Goal: Task Accomplishment & Management: Use online tool/utility

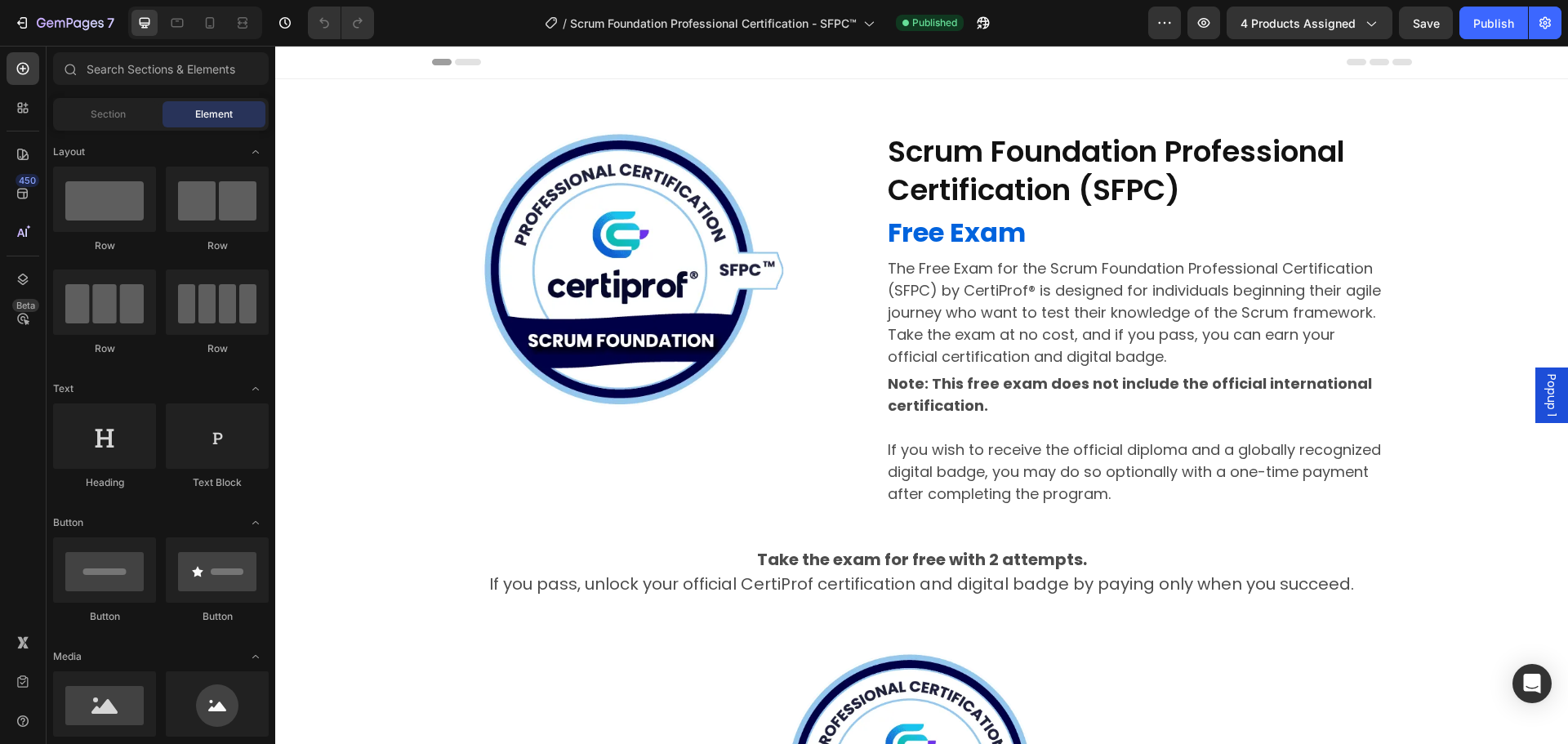
click at [1544, 367] on div "Popup 1" at bounding box center [1551, 394] width 32 height 56
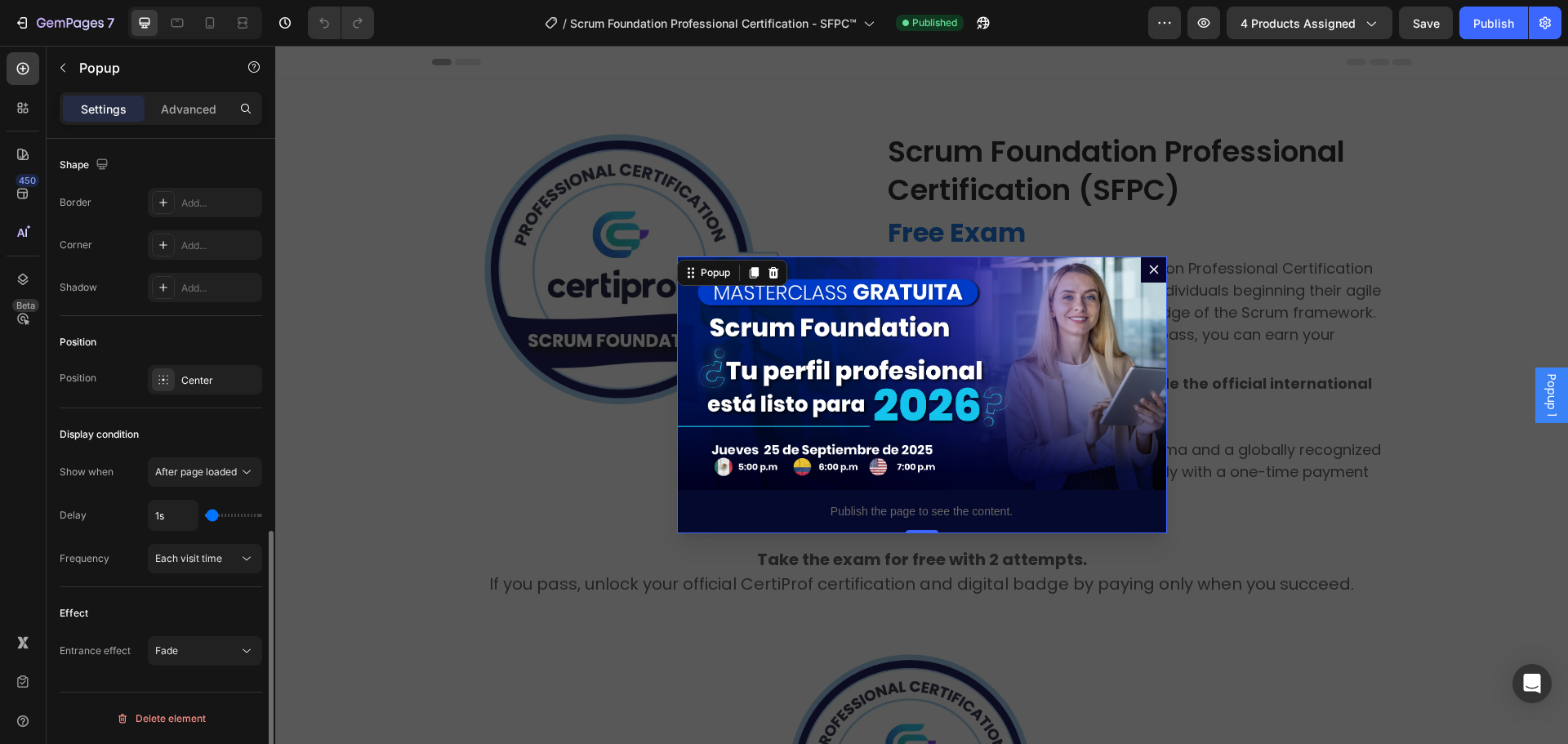
scroll to position [898, 0]
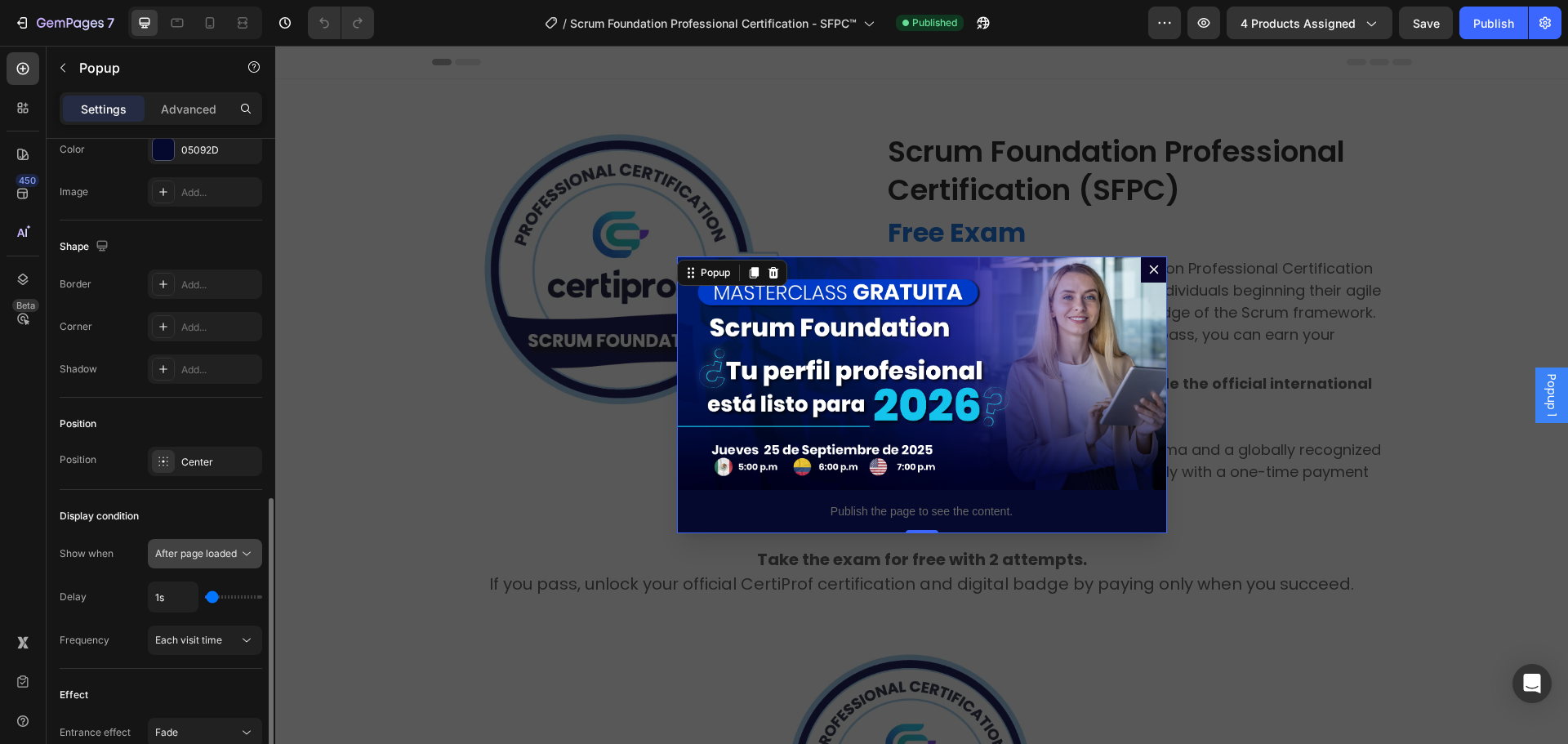
click at [185, 555] on span "After page loaded" at bounding box center [196, 553] width 82 height 13
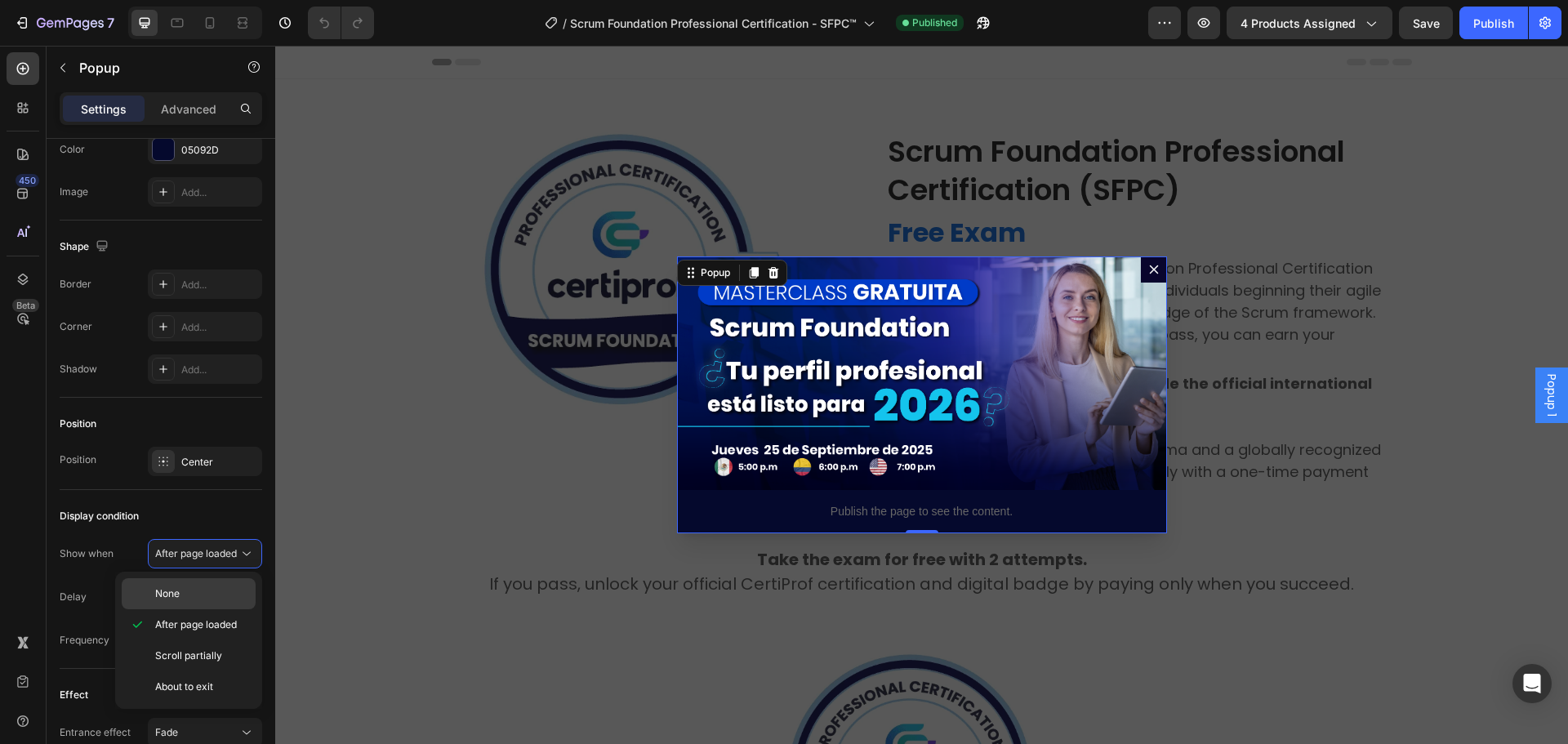
click at [168, 590] on span "None" at bounding box center [167, 593] width 24 height 15
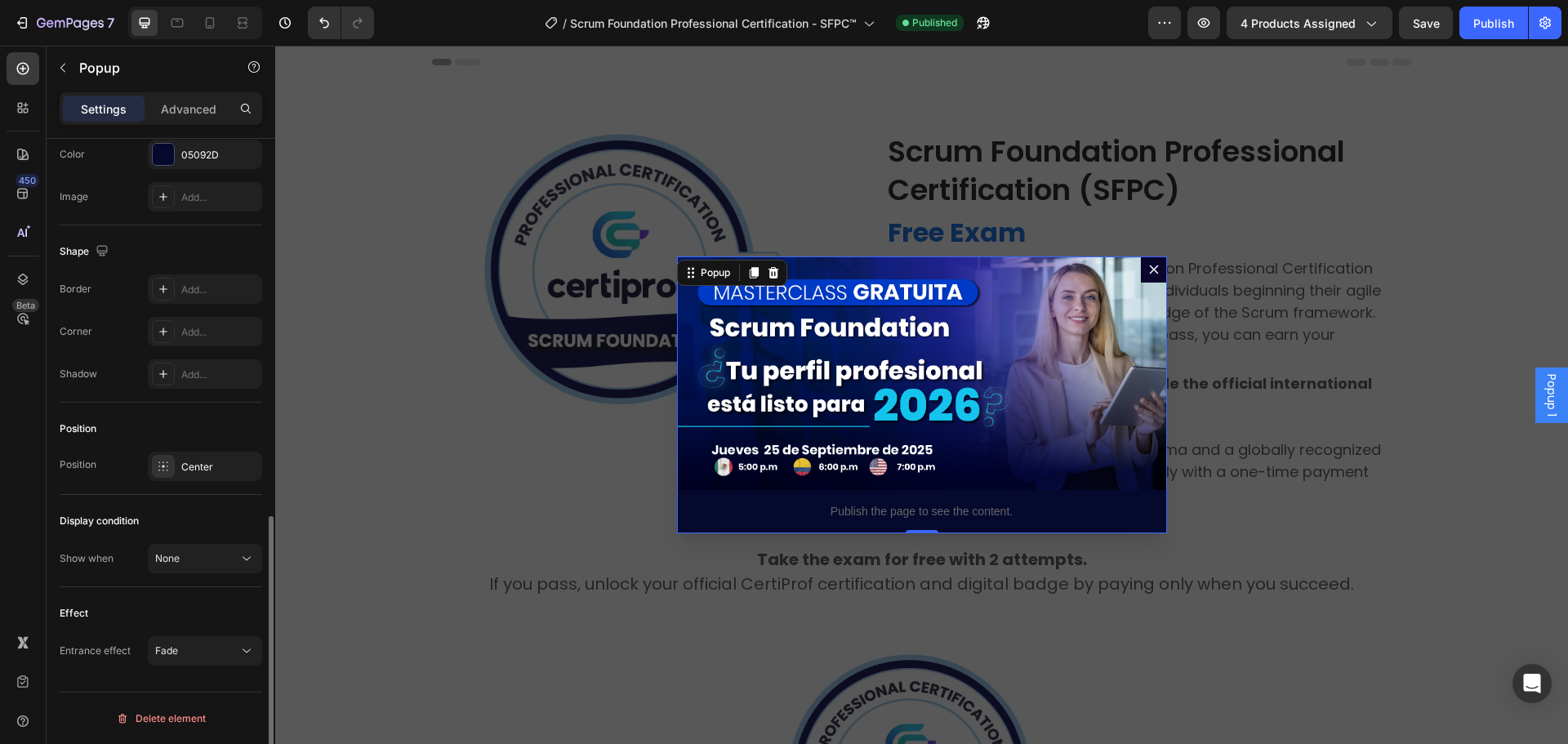
click at [202, 518] on div "Display condition" at bounding box center [160, 520] width 202 height 26
click at [1148, 271] on icon "Dialog content" at bounding box center [1154, 269] width 13 height 13
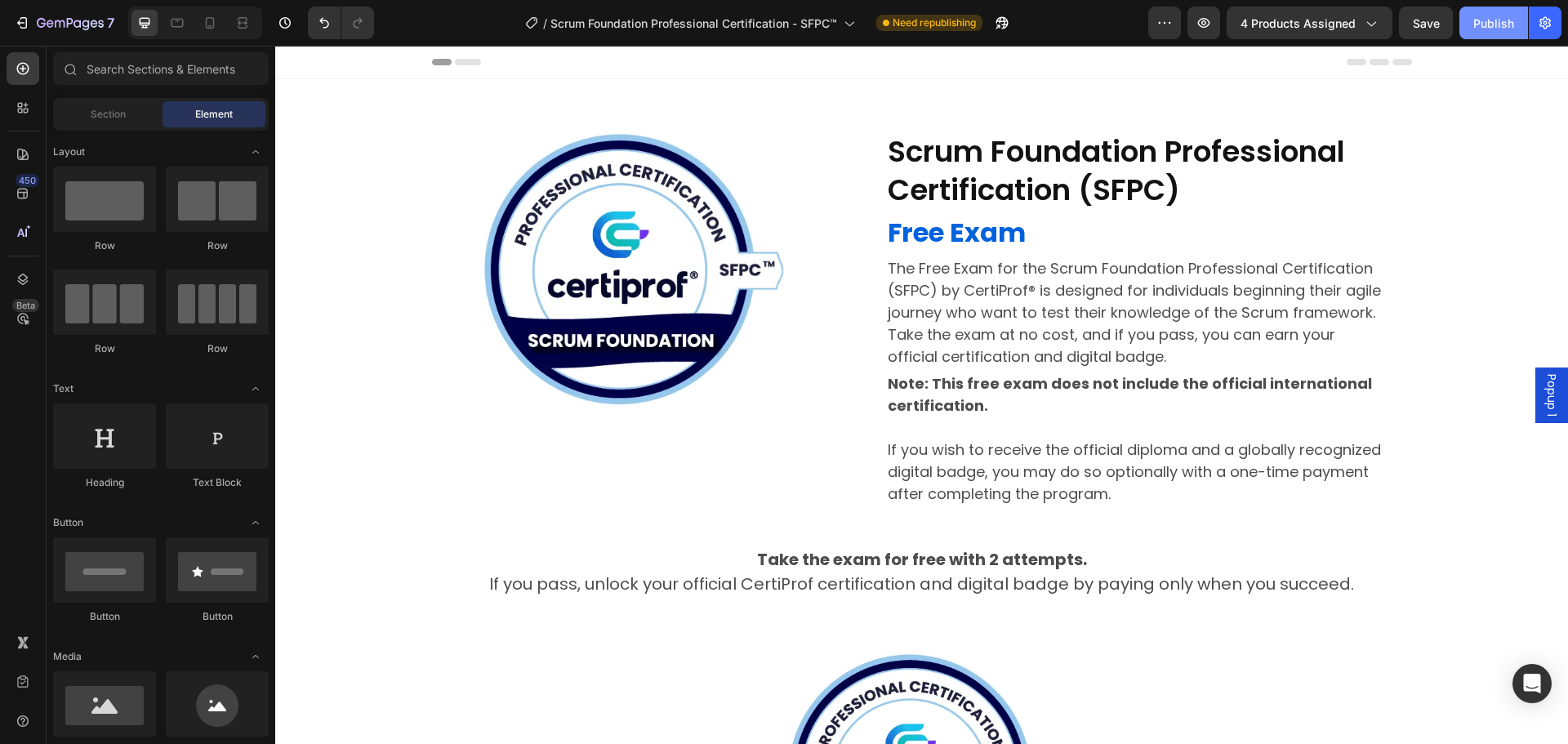
click at [1485, 18] on div "Publish" at bounding box center [1494, 23] width 41 height 18
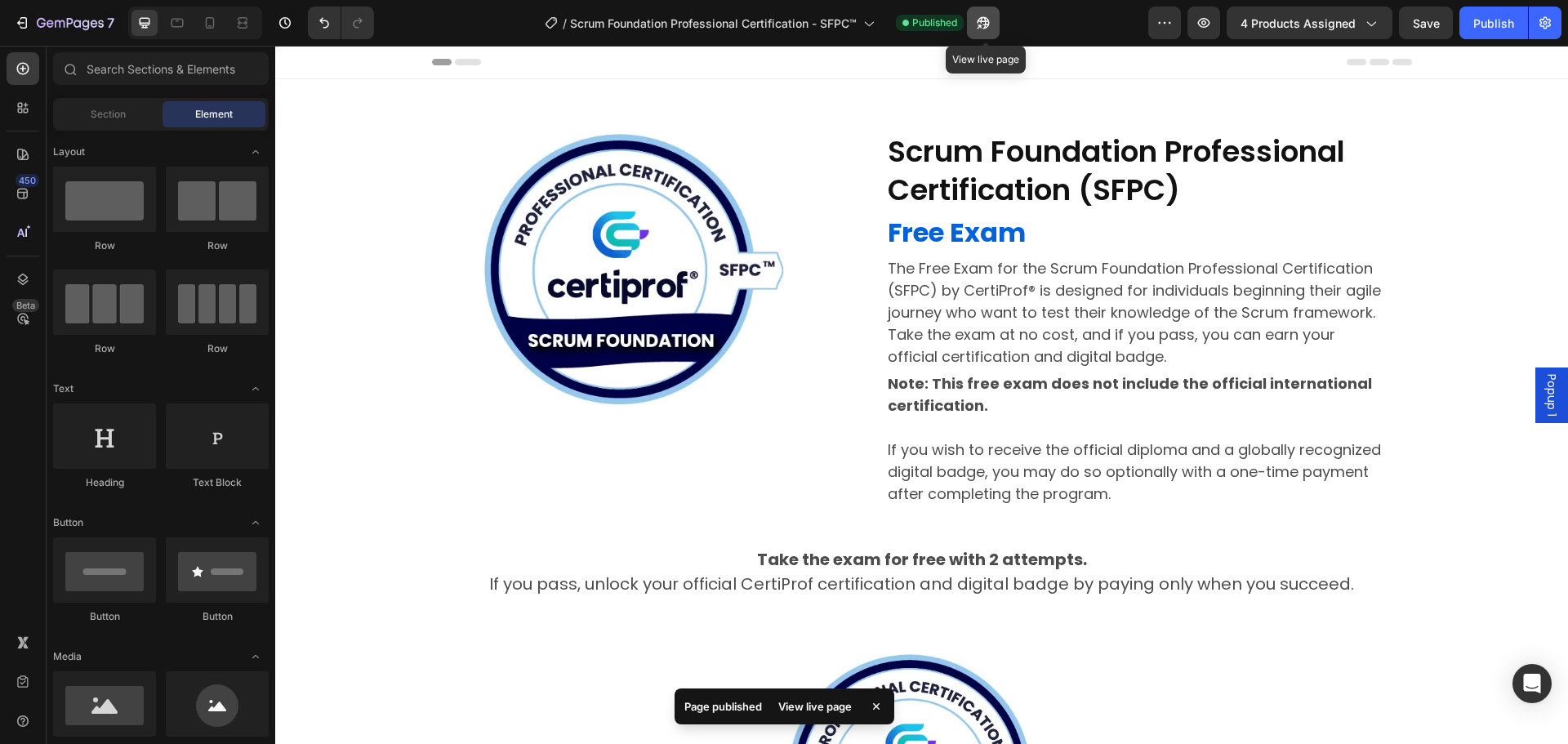
click at [978, 22] on icon "button" at bounding box center [983, 22] width 17 height 17
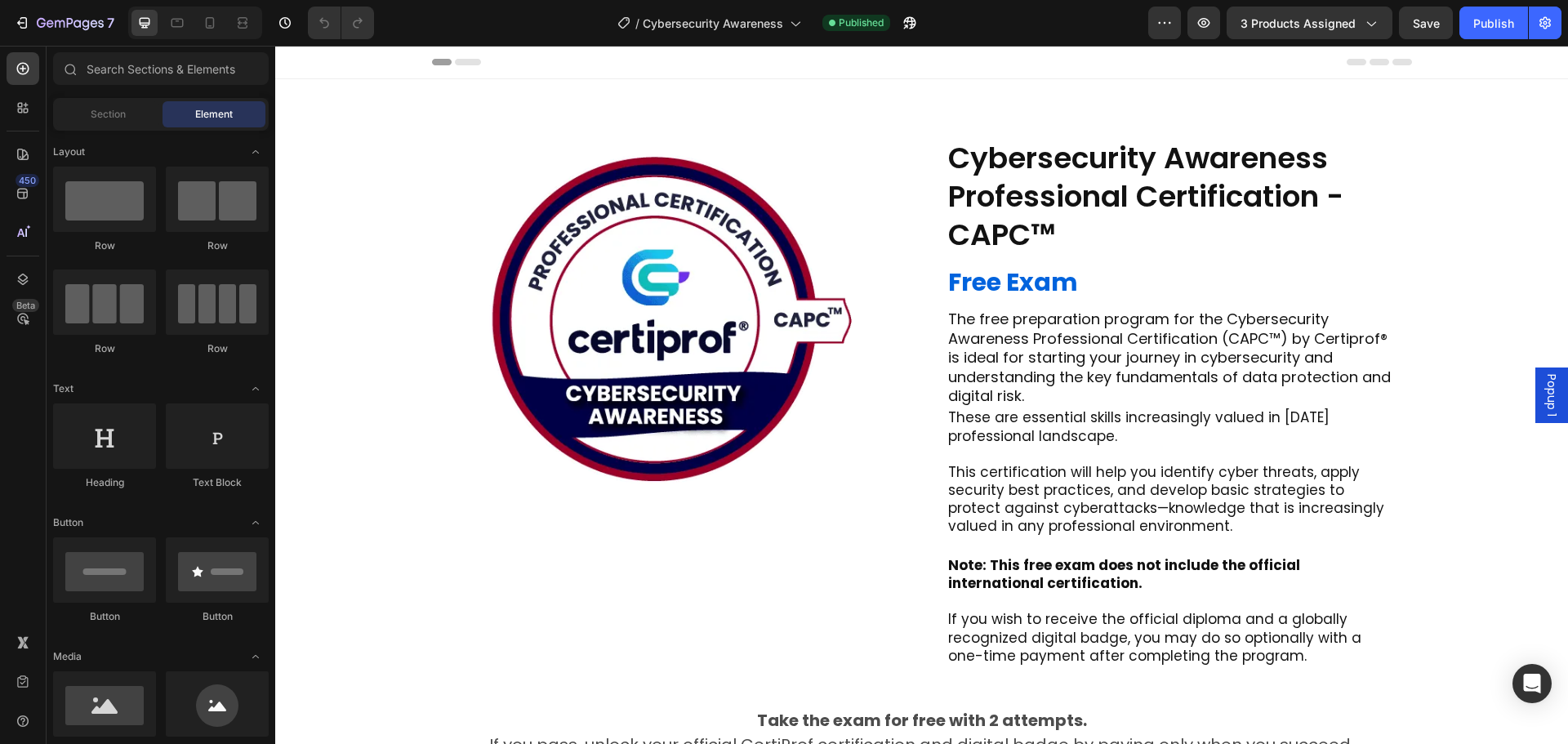
click at [1536, 382] on div "Popup 1" at bounding box center [1551, 394] width 32 height 56
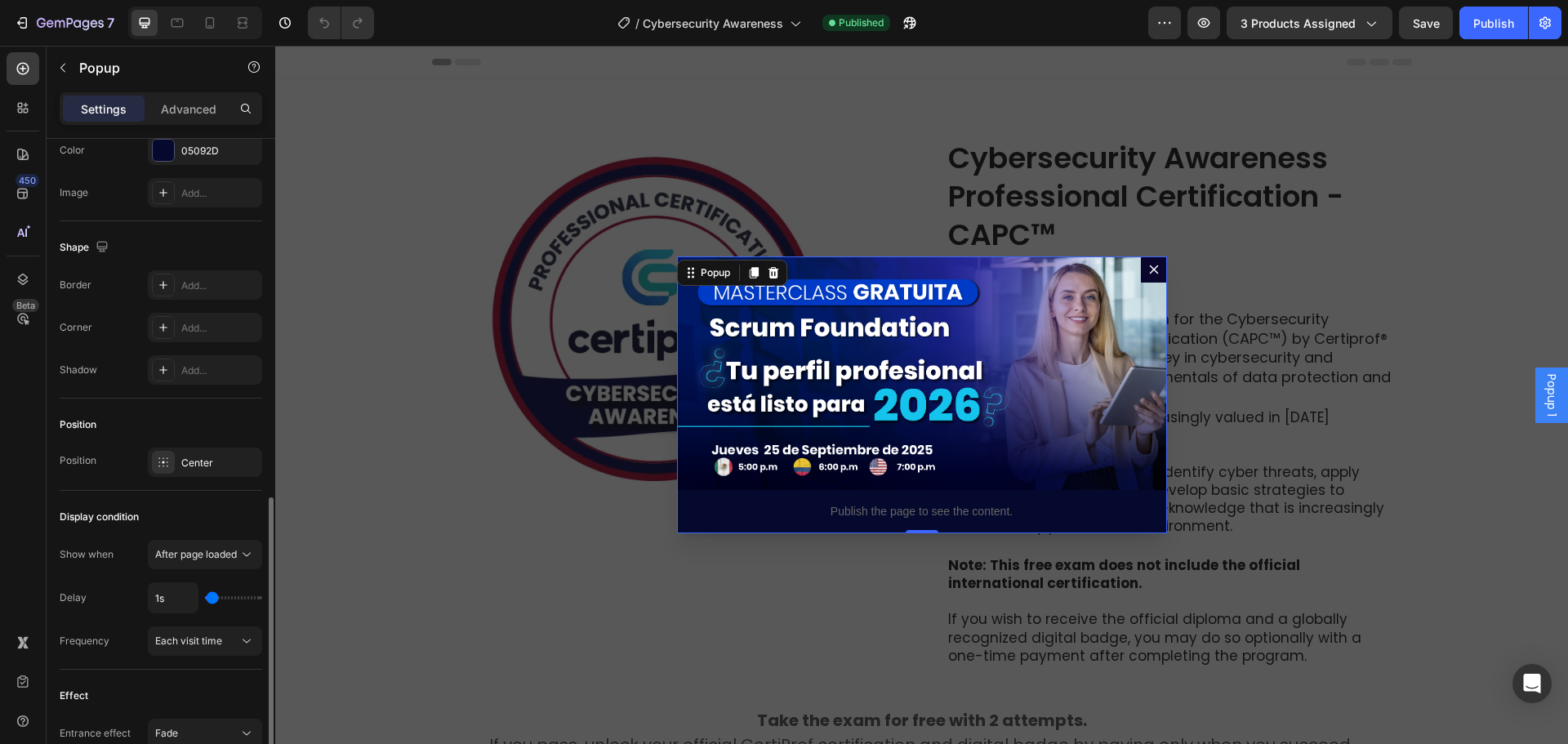
scroll to position [980, 0]
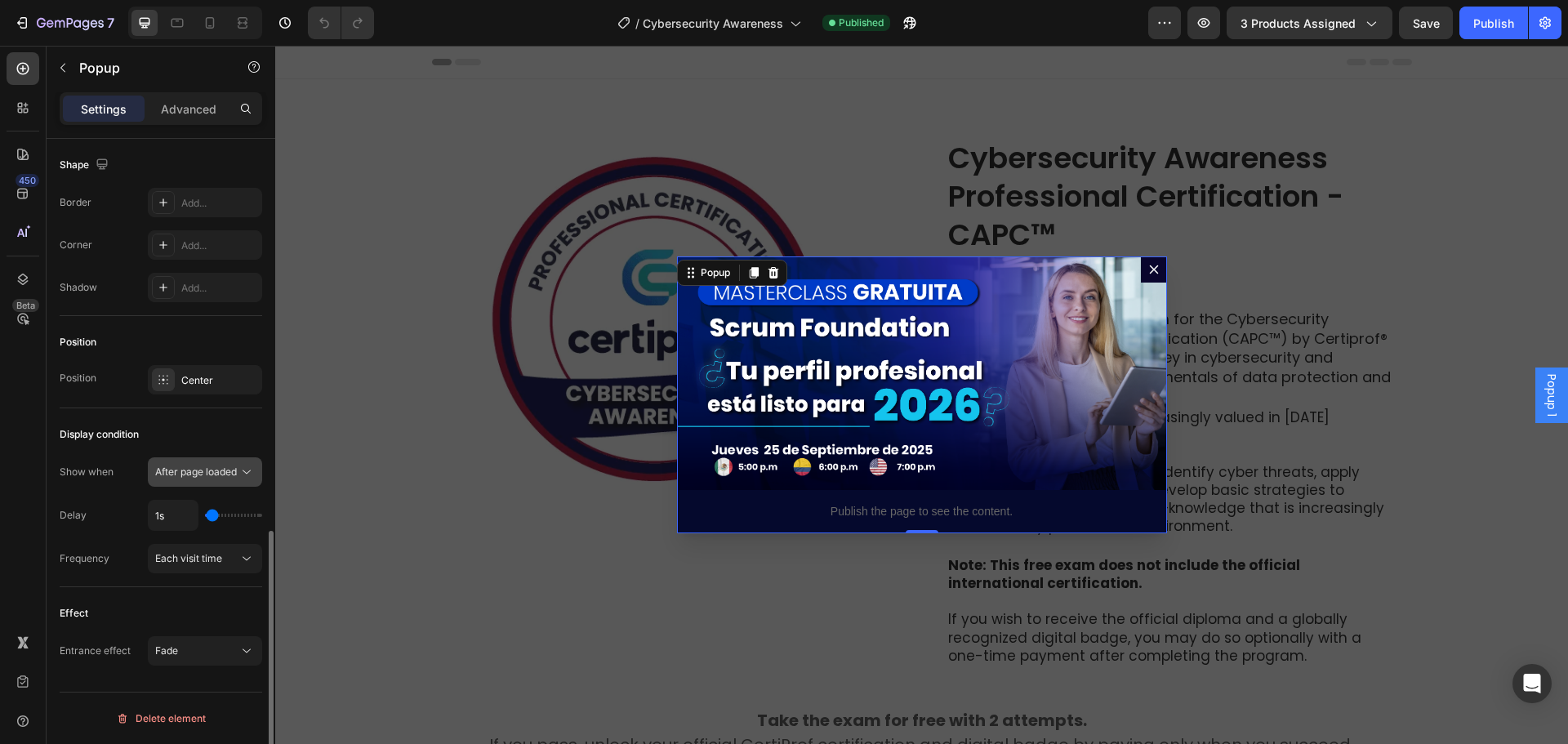
click at [194, 475] on span "After page loaded" at bounding box center [196, 472] width 82 height 13
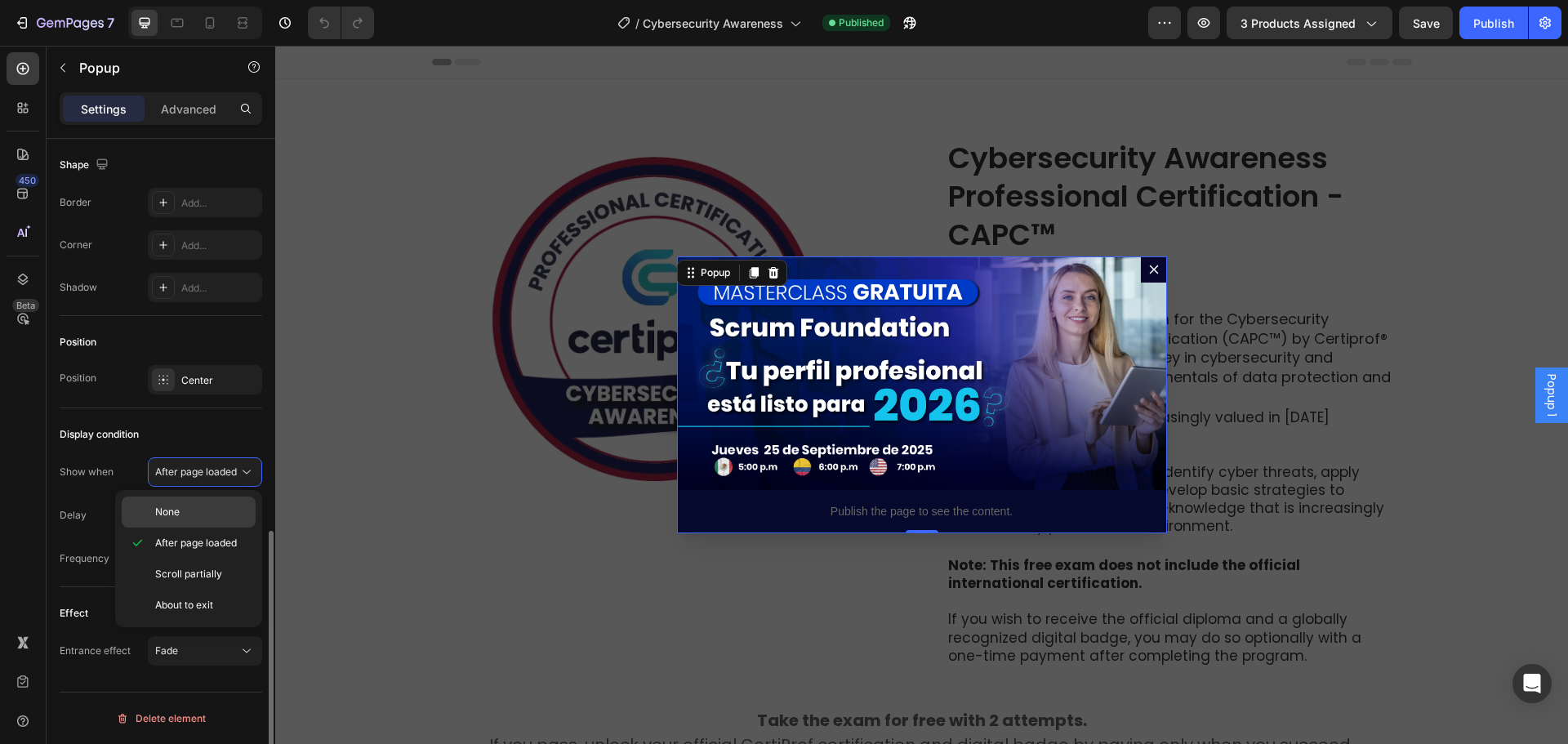
click at [191, 512] on p "None" at bounding box center [201, 512] width 93 height 15
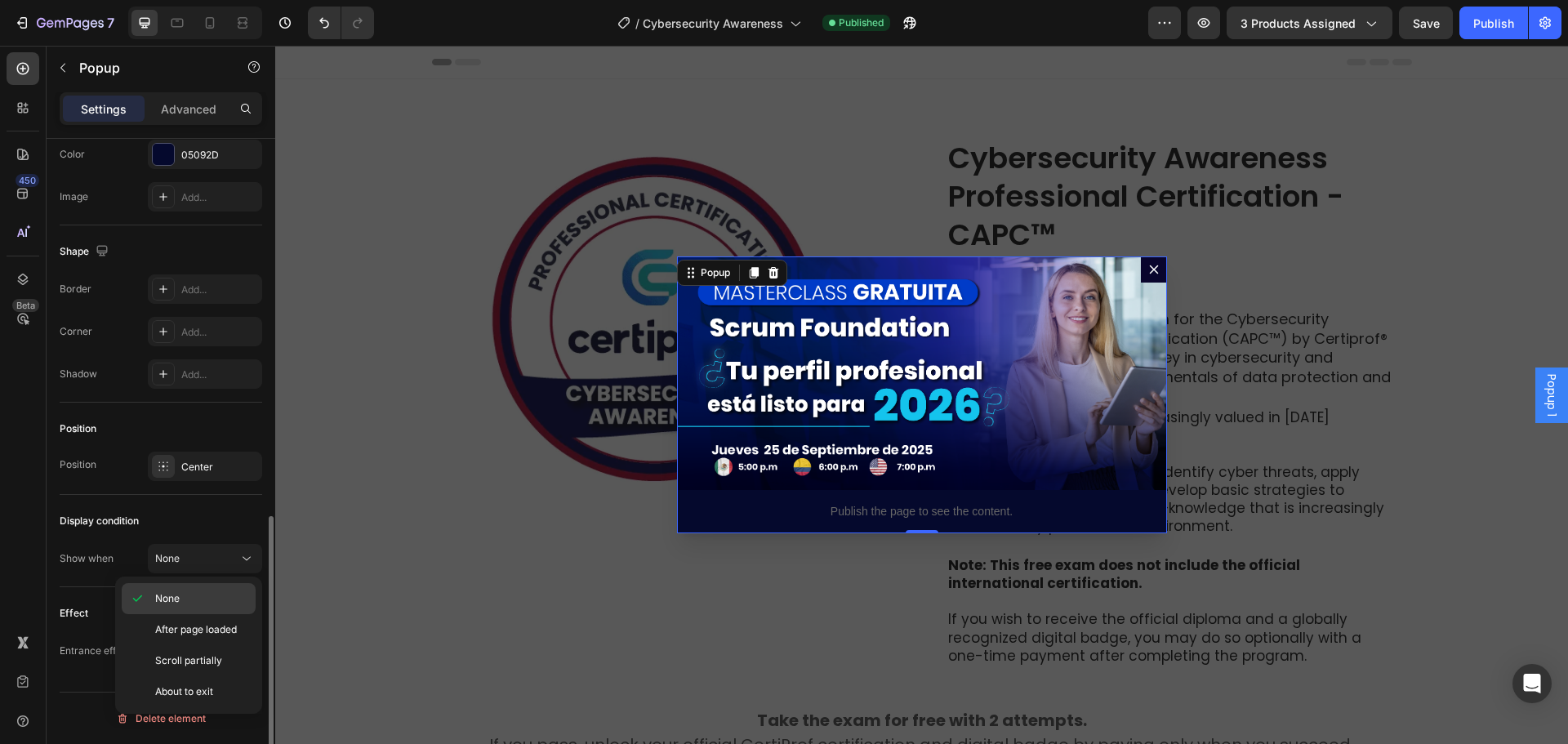
scroll to position [893, 0]
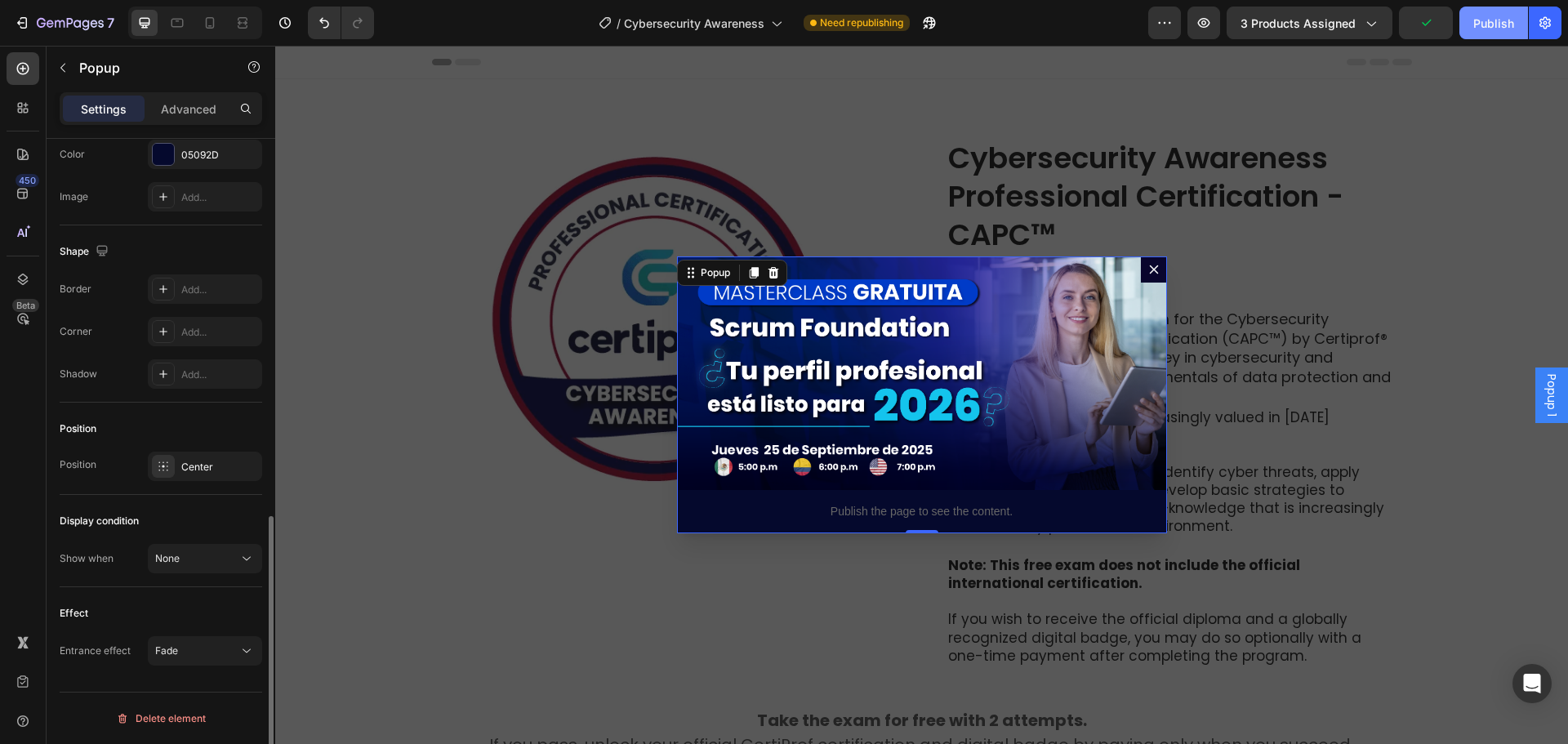
click at [1502, 23] on div "Publish" at bounding box center [1494, 23] width 41 height 18
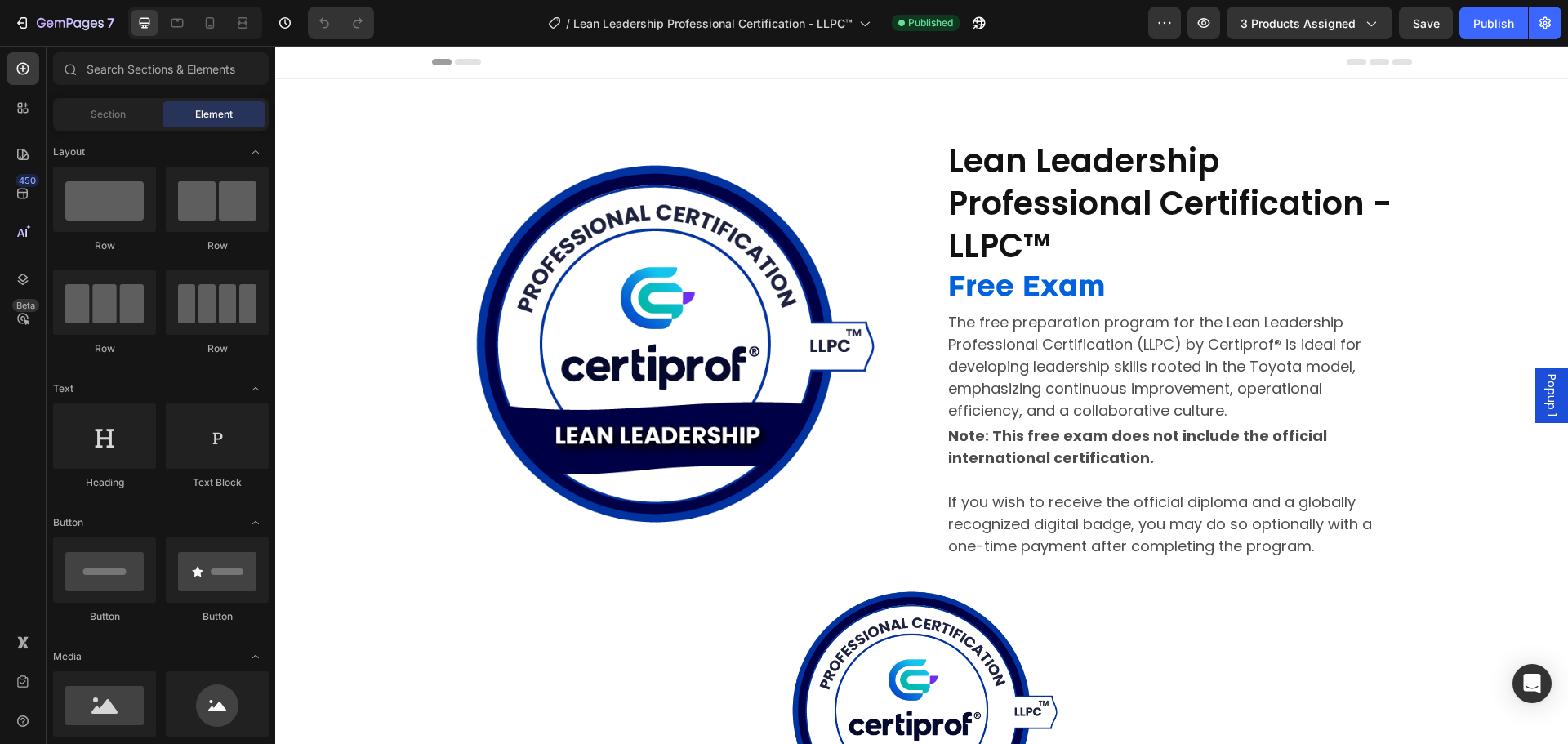
click at [1544, 394] on span "Popup 1" at bounding box center [1551, 394] width 17 height 42
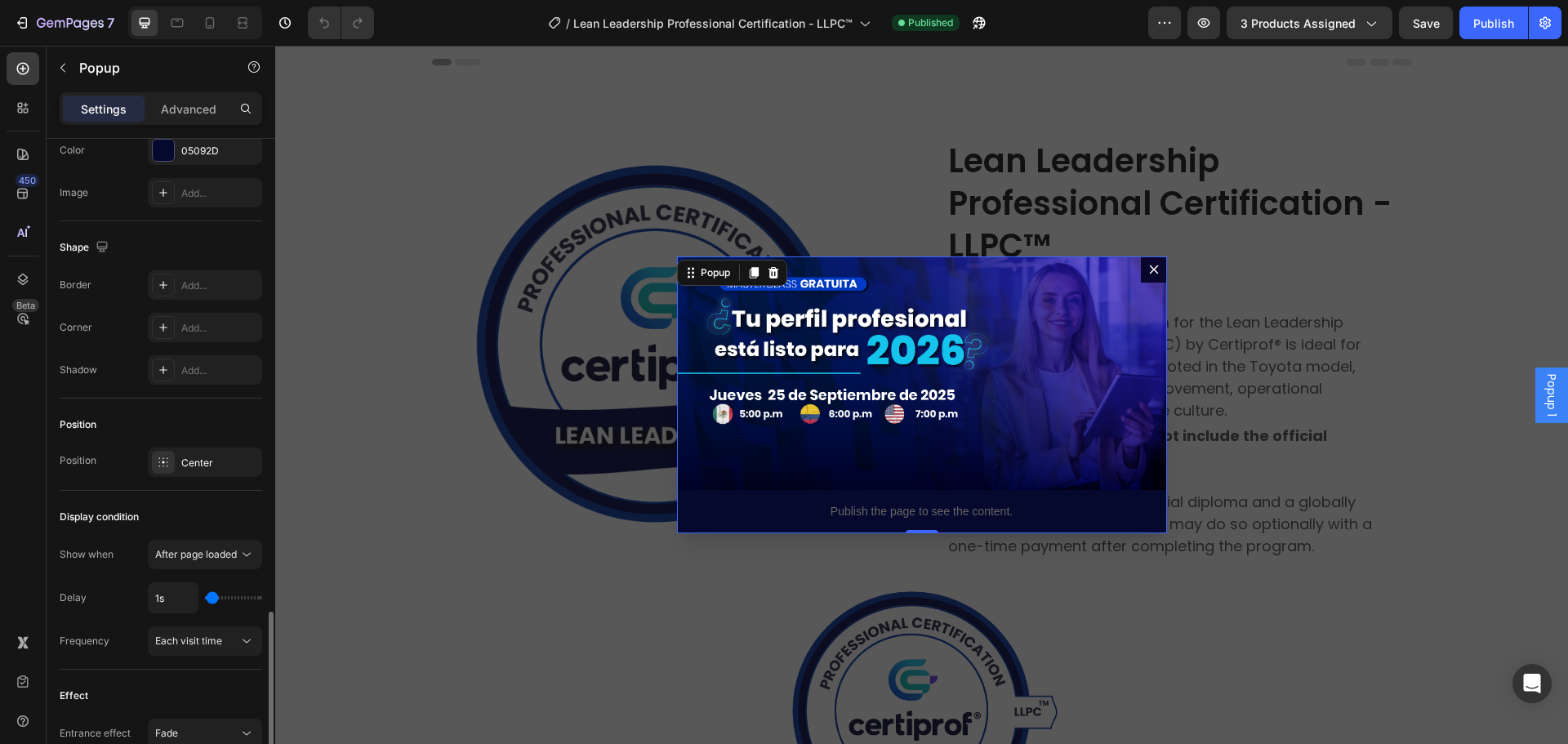
scroll to position [979, 0]
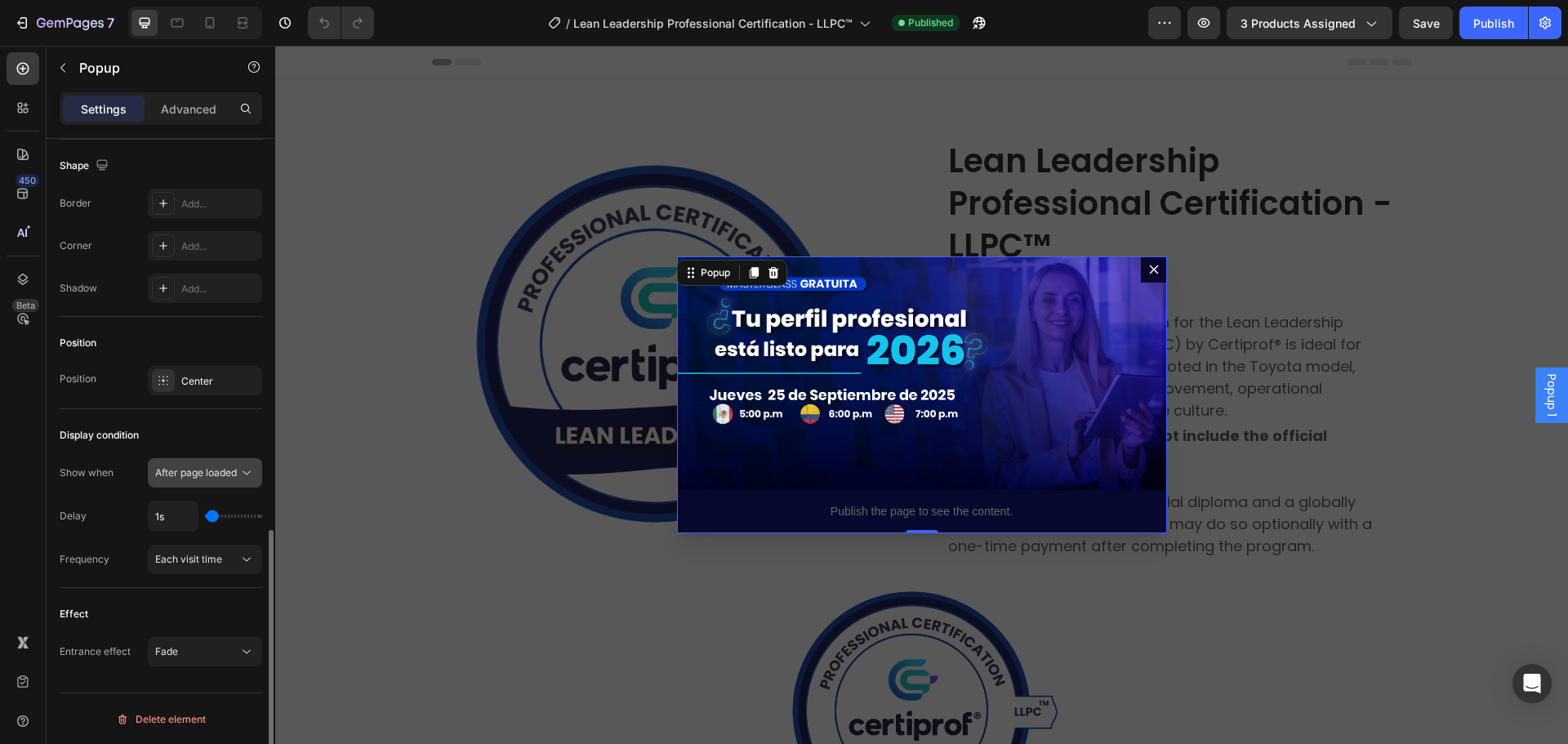
click at [187, 471] on span "After page loaded" at bounding box center [196, 472] width 82 height 13
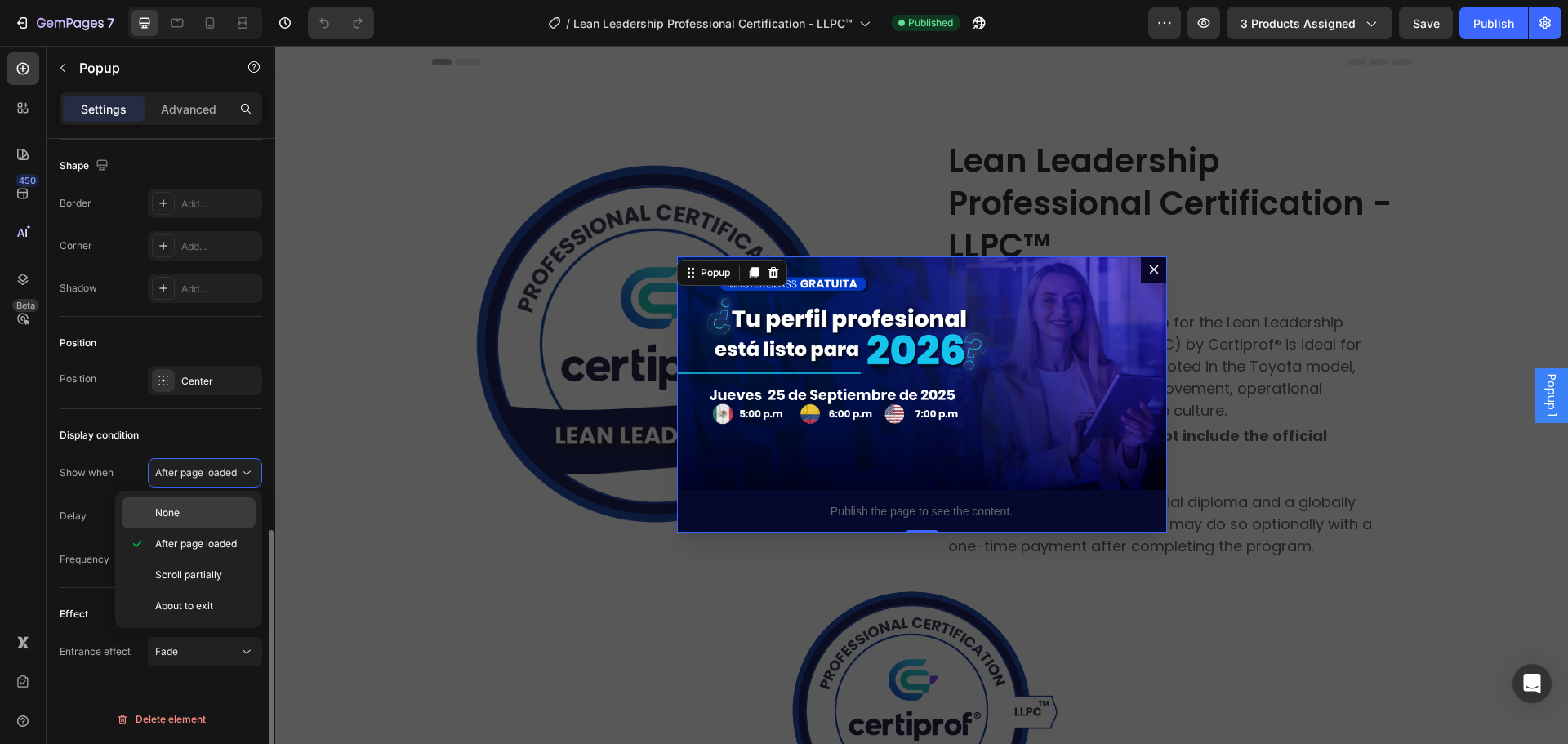
click at [182, 505] on div "None" at bounding box center [189, 513] width 134 height 31
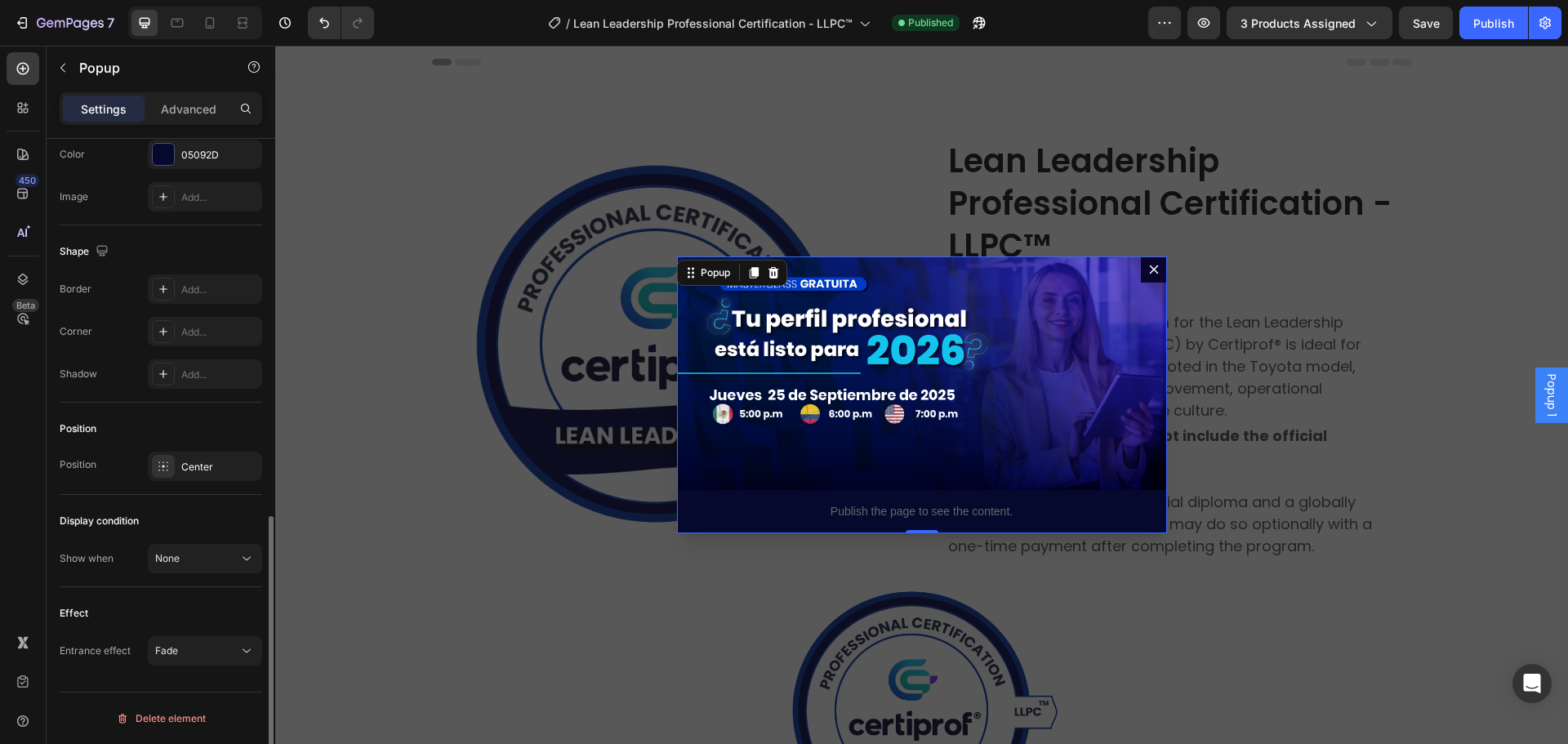
scroll to position [893, 0]
click at [1506, 18] on div "Publish" at bounding box center [1494, 23] width 41 height 18
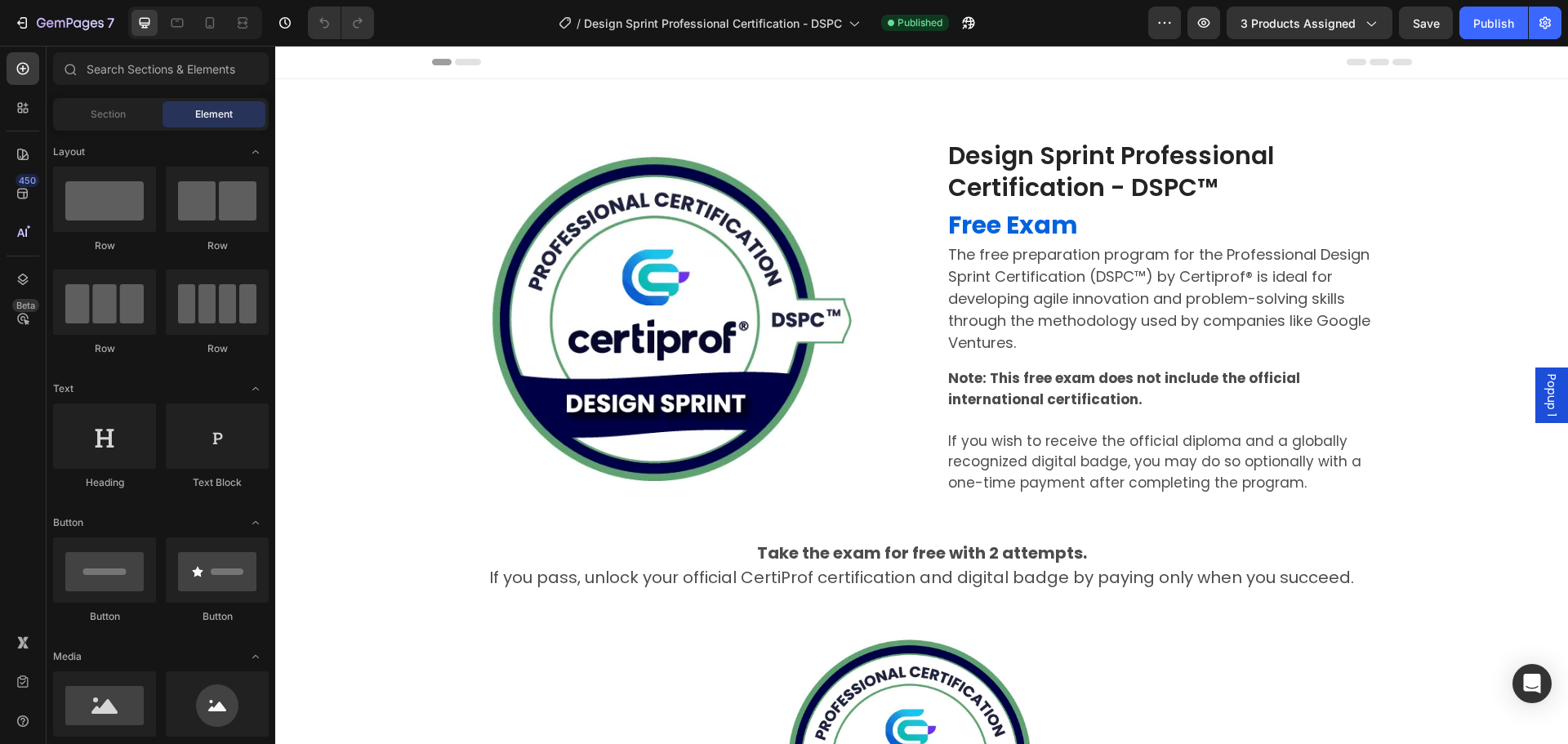
click at [1544, 403] on span "Popup 1" at bounding box center [1551, 394] width 17 height 42
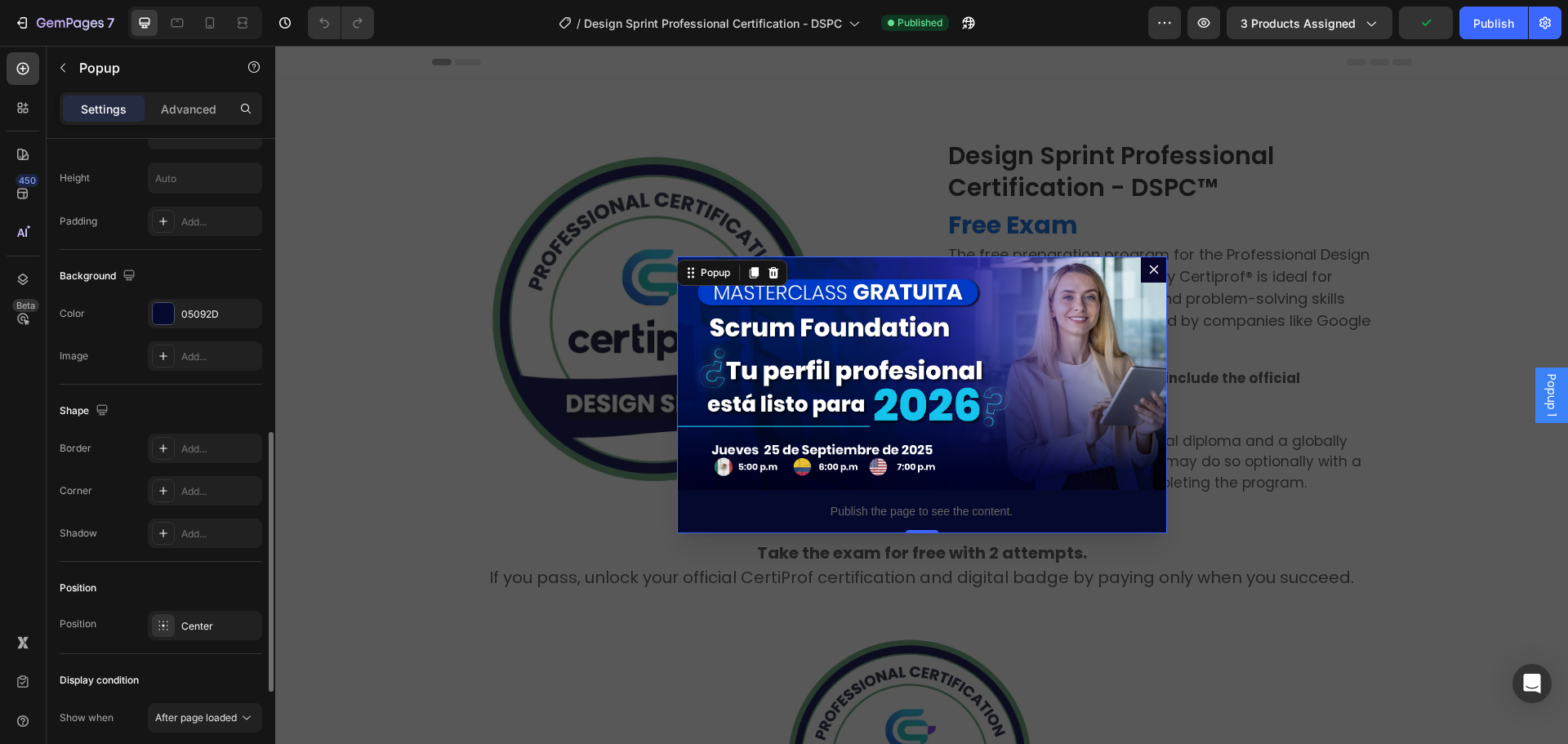
scroll to position [980, 0]
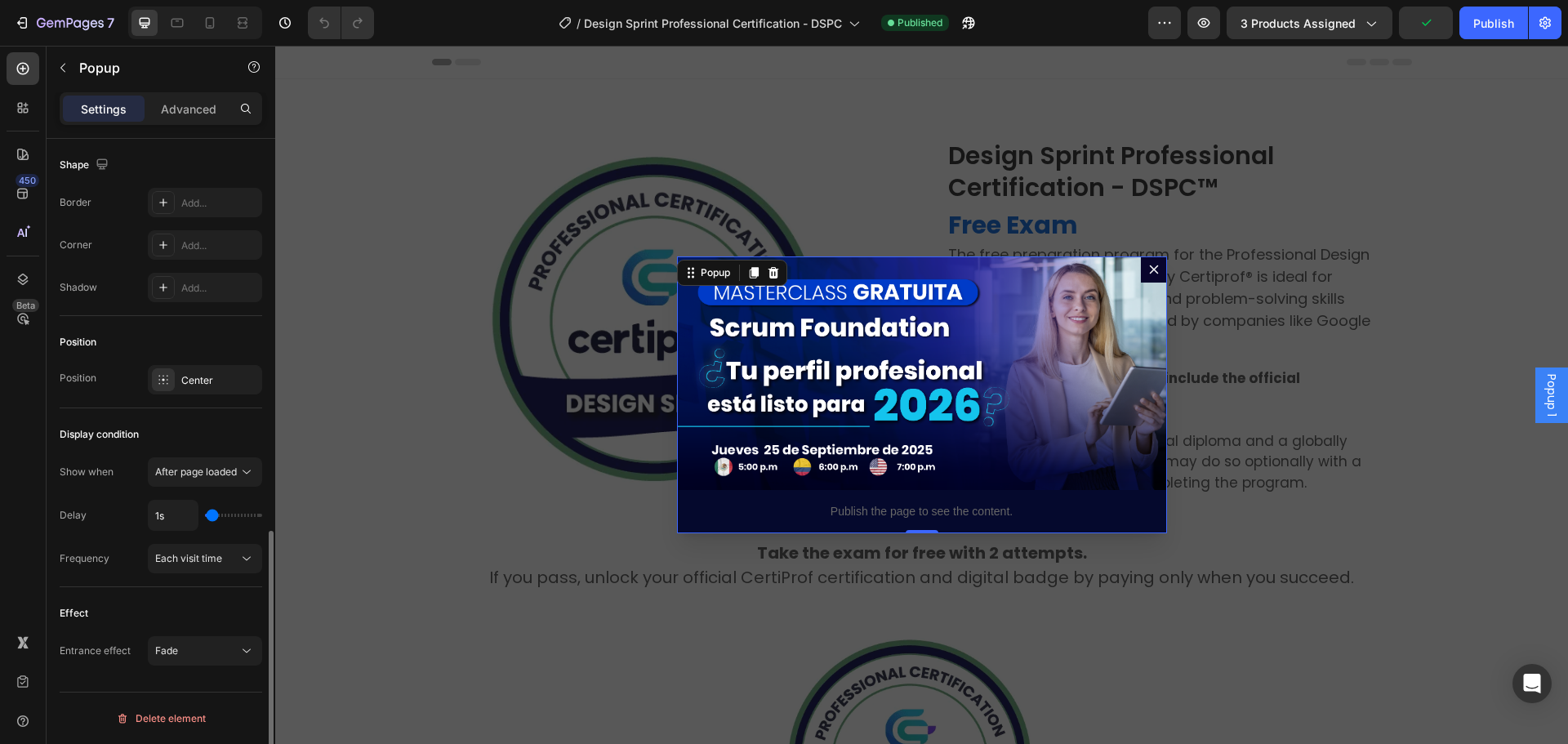
click at [196, 455] on div "Display condition Show when After page loaded Delay 1s Frequency Each visit time" at bounding box center [160, 497] width 202 height 179
click at [191, 474] on span "After page loaded" at bounding box center [196, 472] width 82 height 13
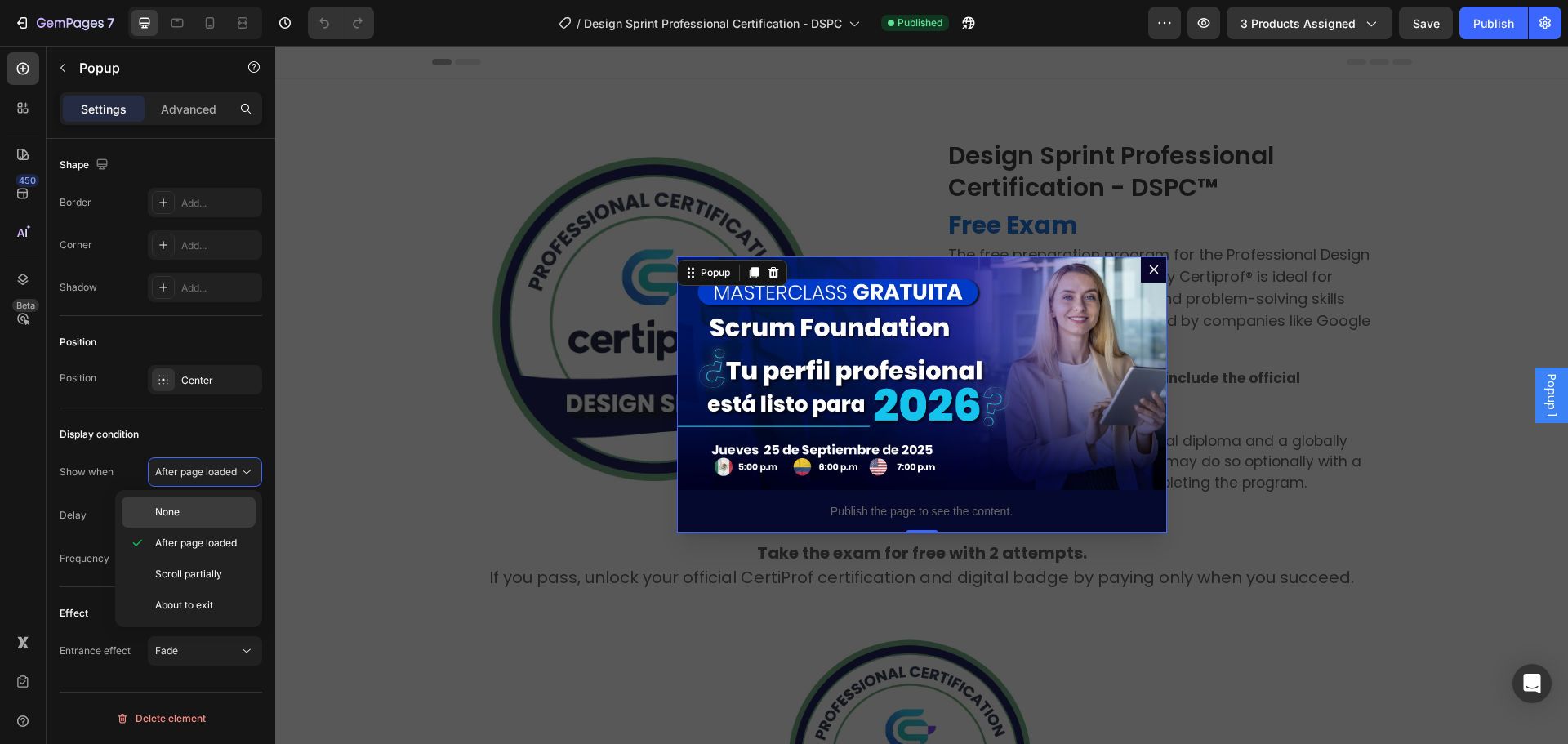
click at [195, 498] on div "None" at bounding box center [189, 512] width 134 height 31
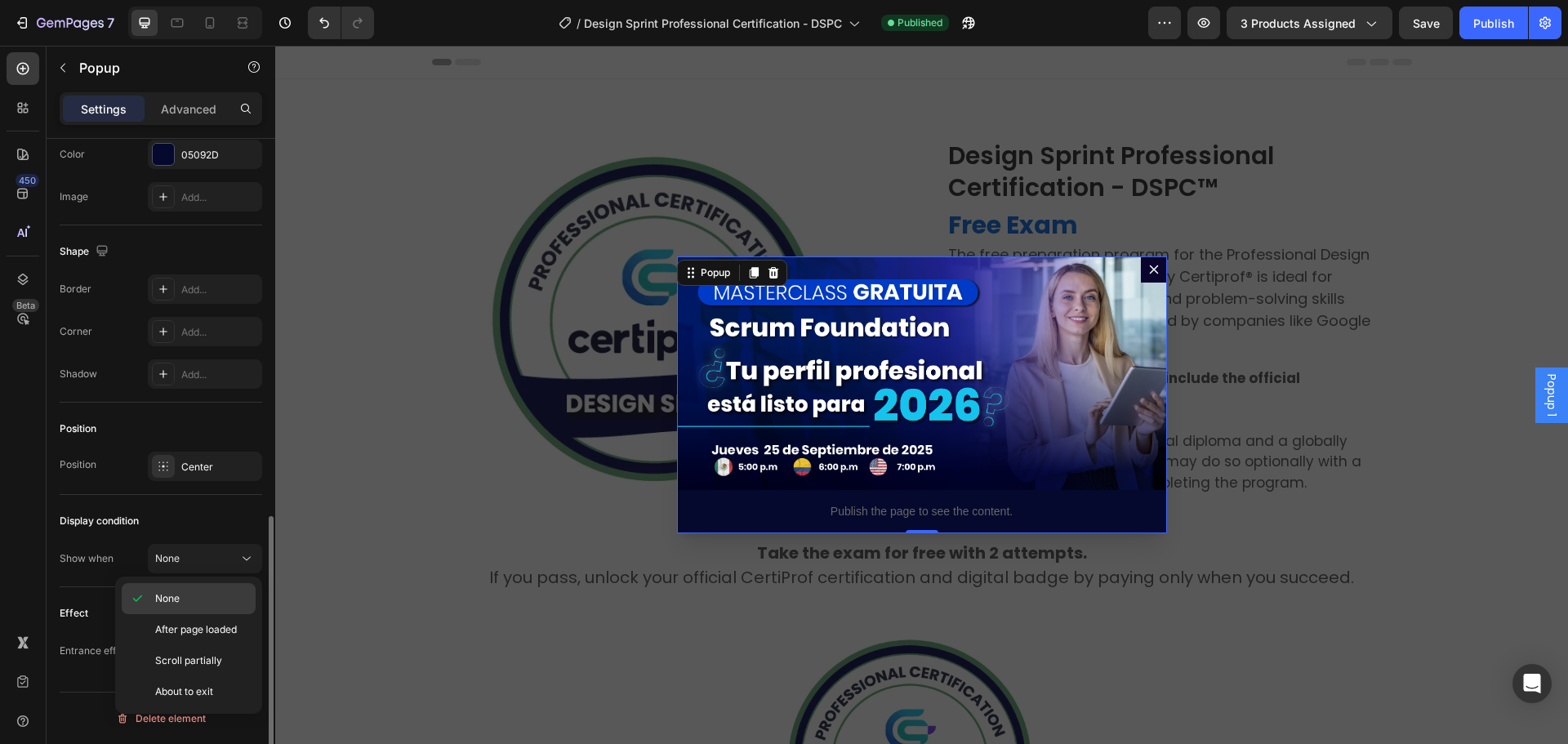
scroll to position [893, 0]
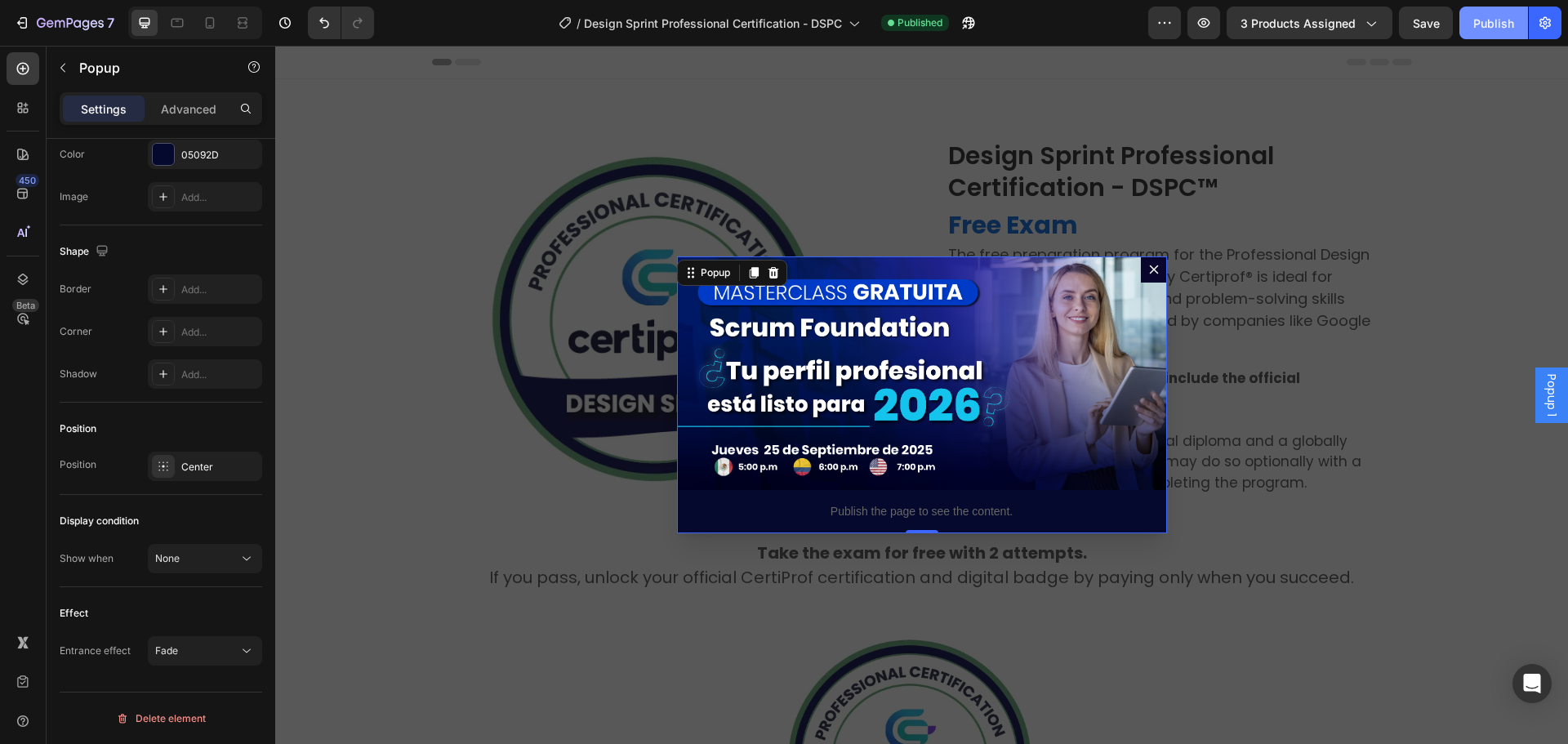
click at [1490, 22] on div "Publish" at bounding box center [1494, 23] width 41 height 18
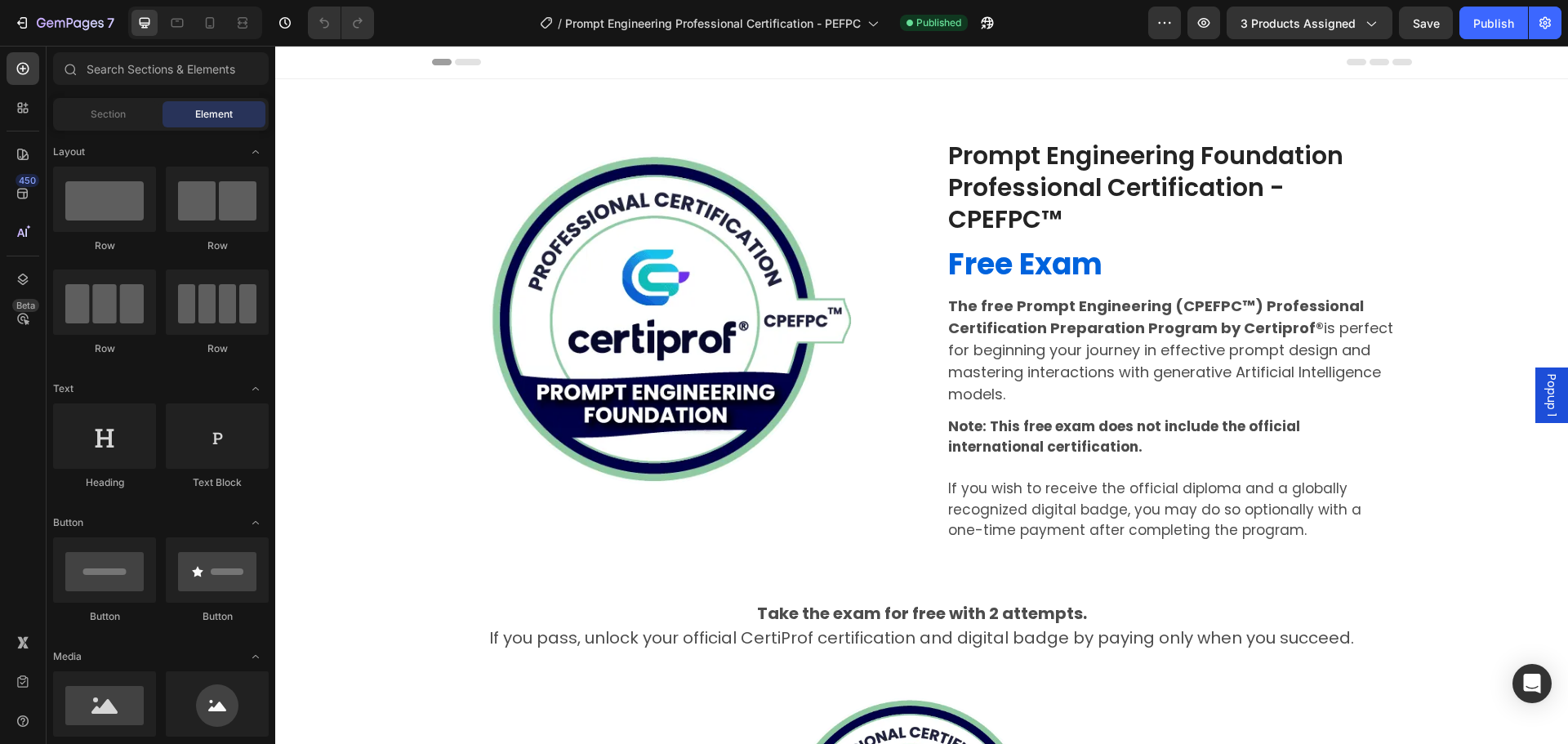
click at [1544, 393] on span "Popup 1" at bounding box center [1551, 394] width 17 height 42
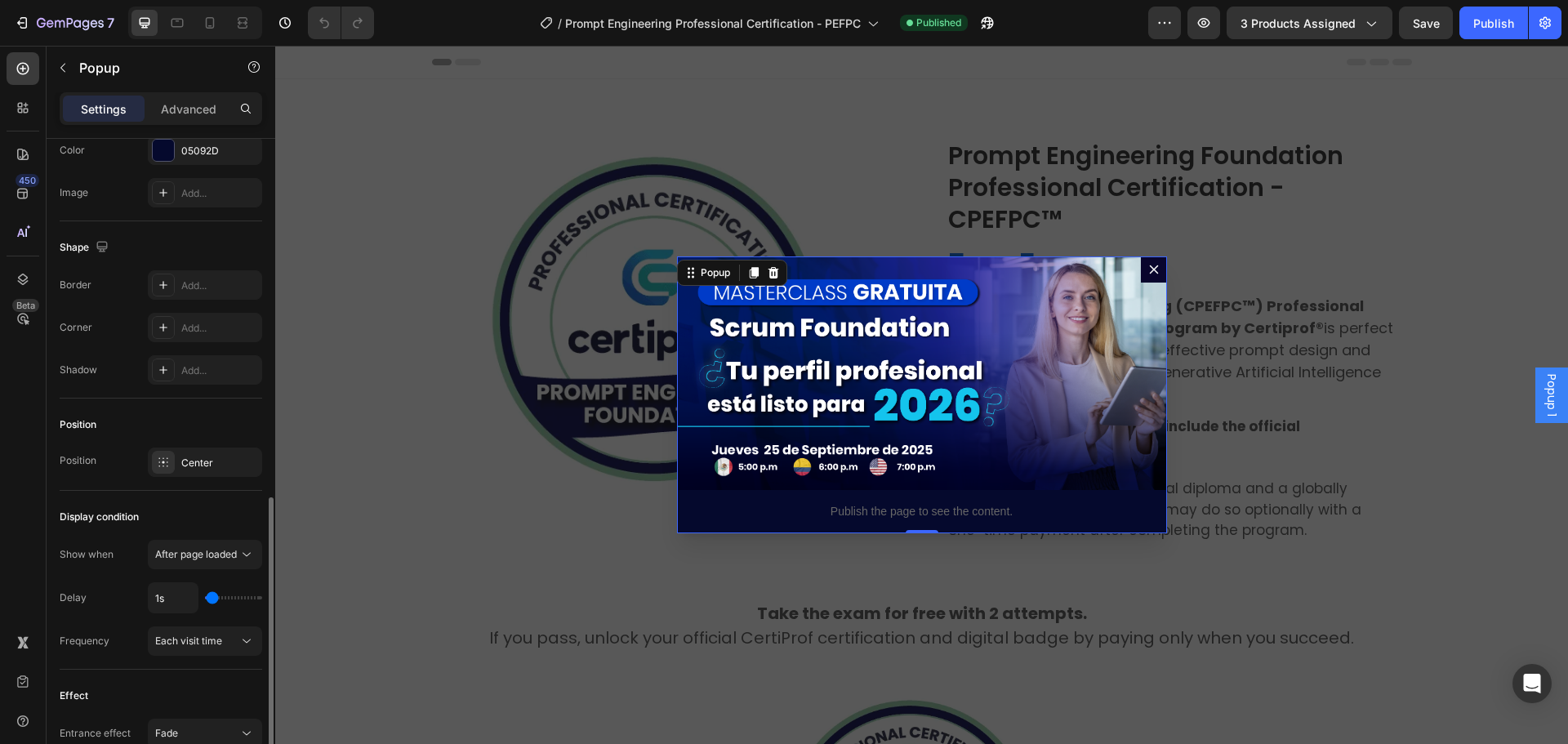
scroll to position [980, 0]
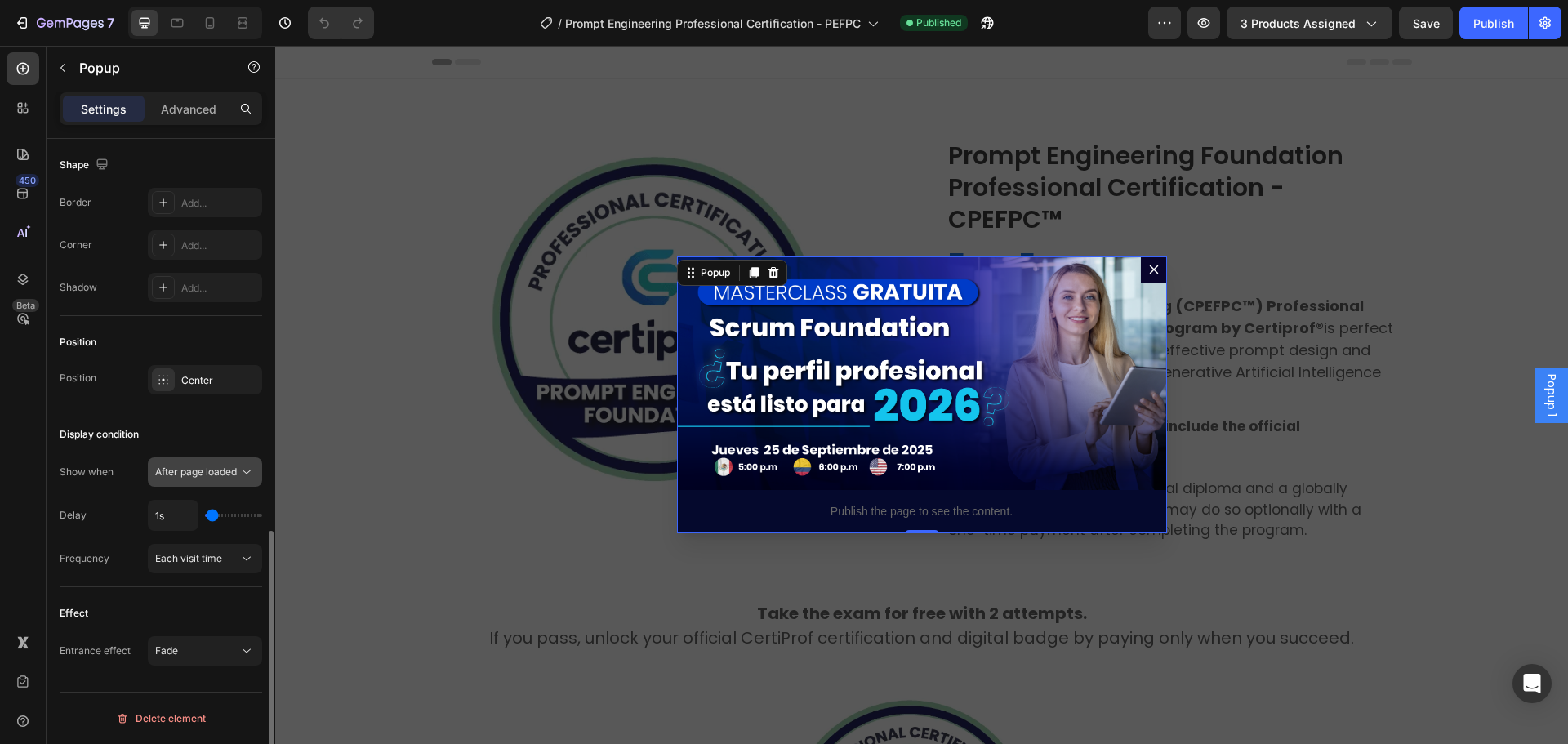
click at [208, 479] on div "After page loaded" at bounding box center [205, 472] width 100 height 17
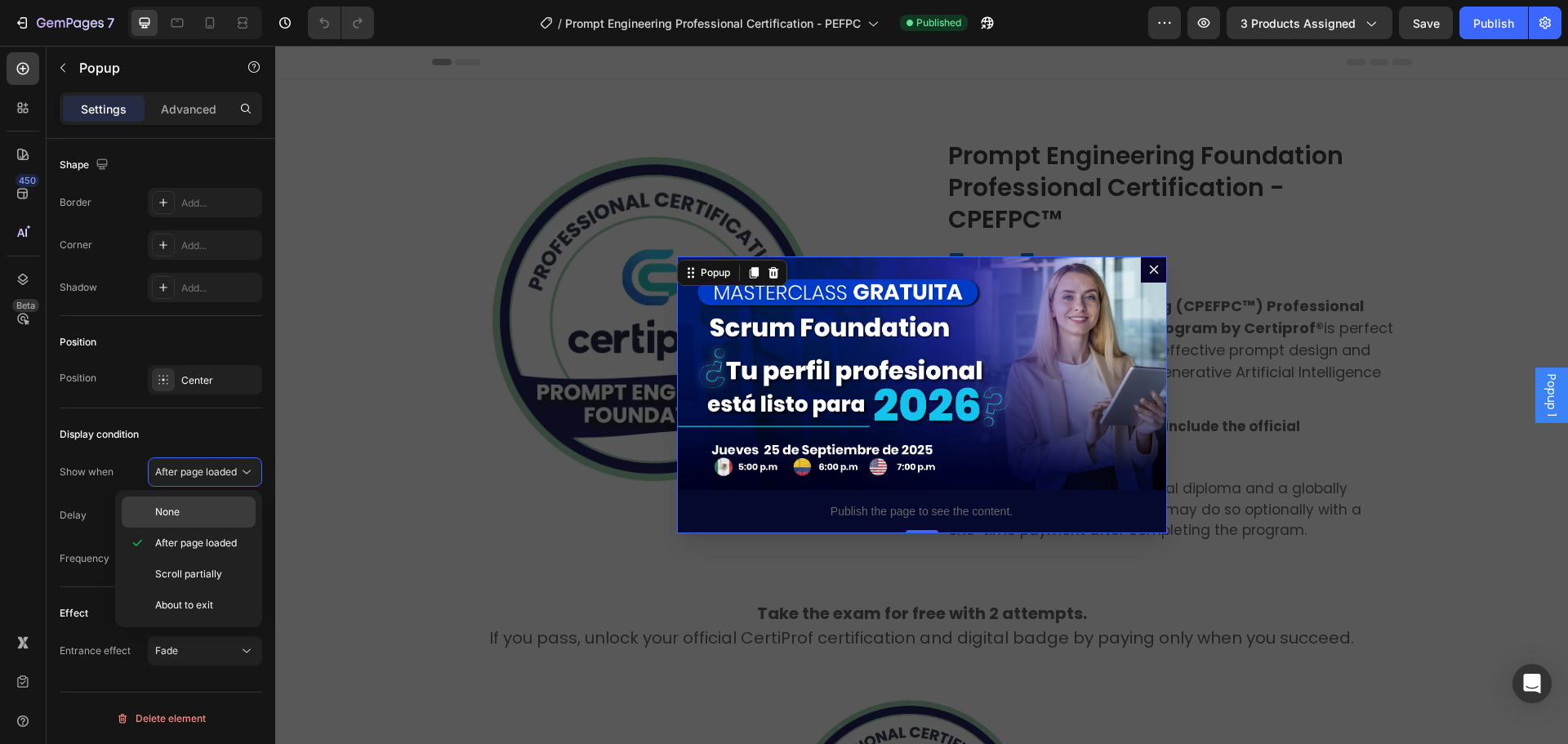
click at [191, 509] on p "None" at bounding box center [201, 512] width 93 height 15
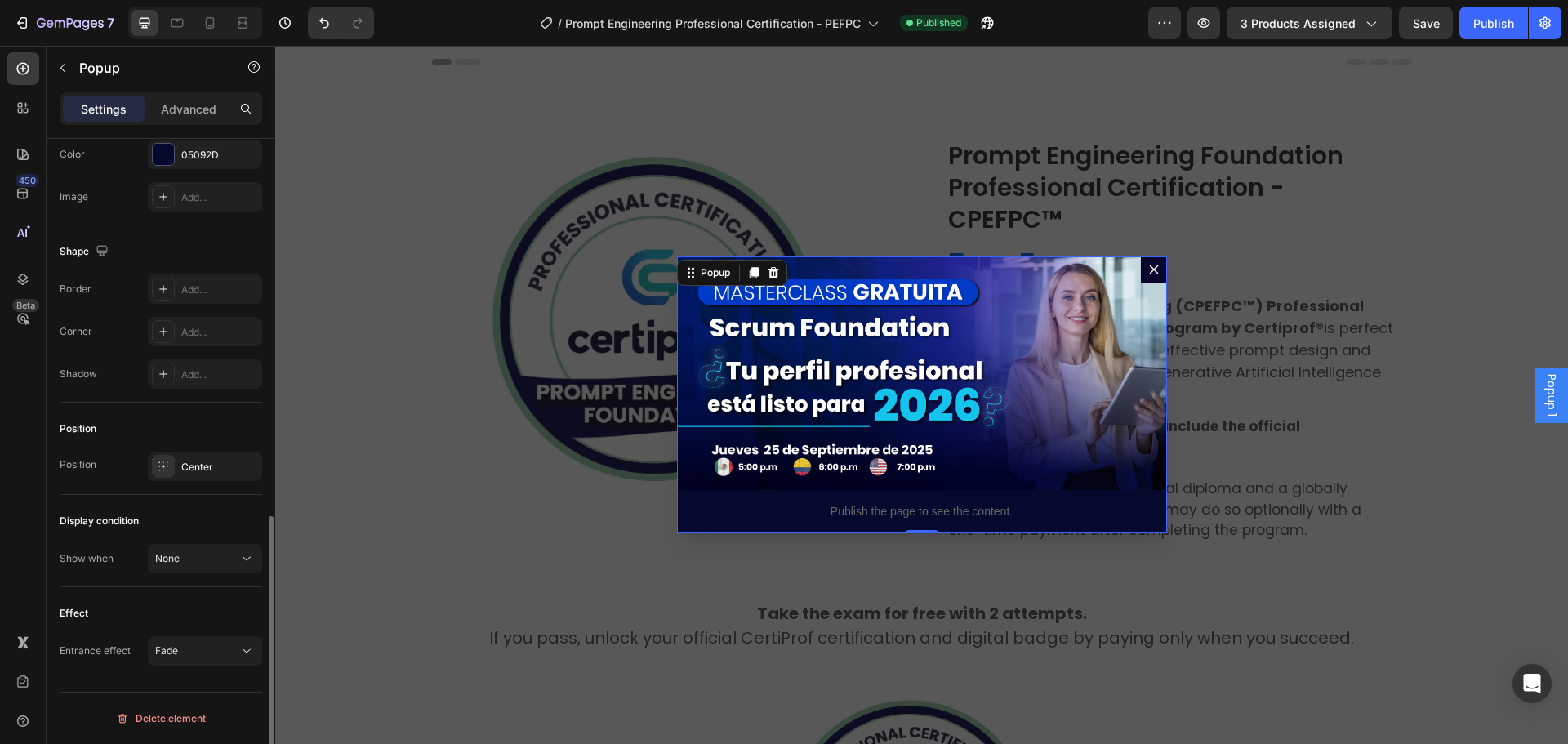
scroll to position [893, 0]
click at [1482, 38] on button "Publish" at bounding box center [1494, 22] width 68 height 32
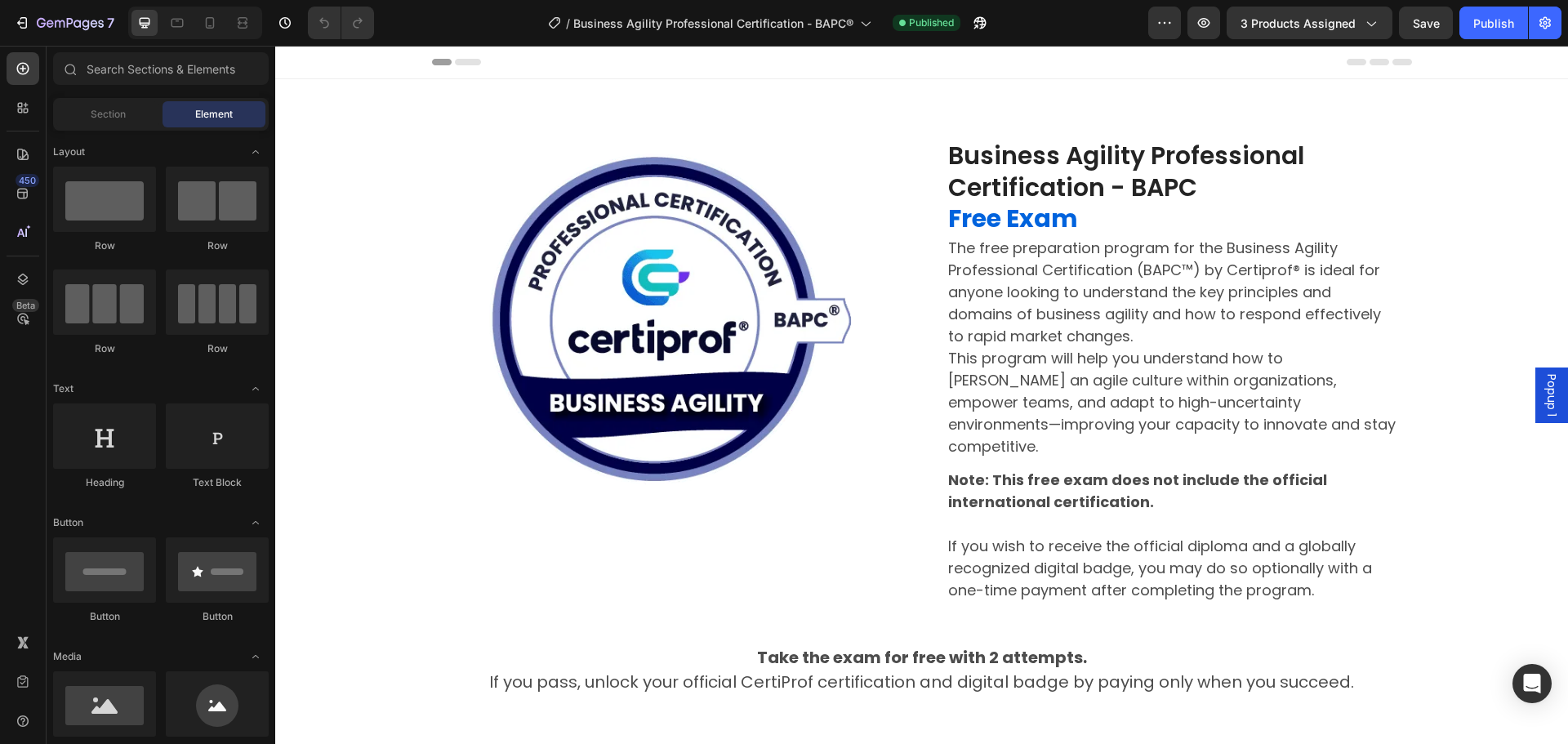
click at [1544, 383] on span "Popup 1" at bounding box center [1551, 394] width 17 height 42
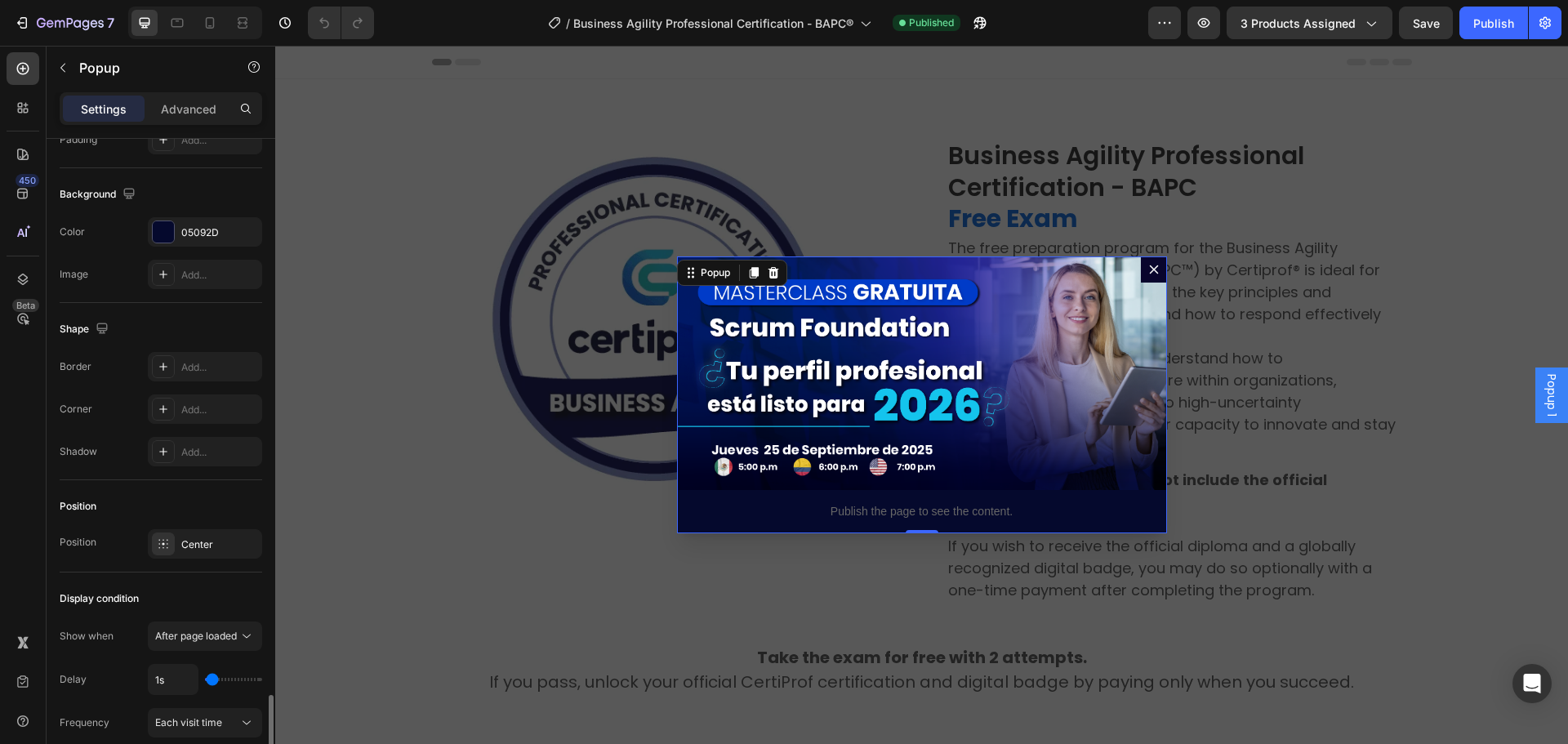
scroll to position [980, 0]
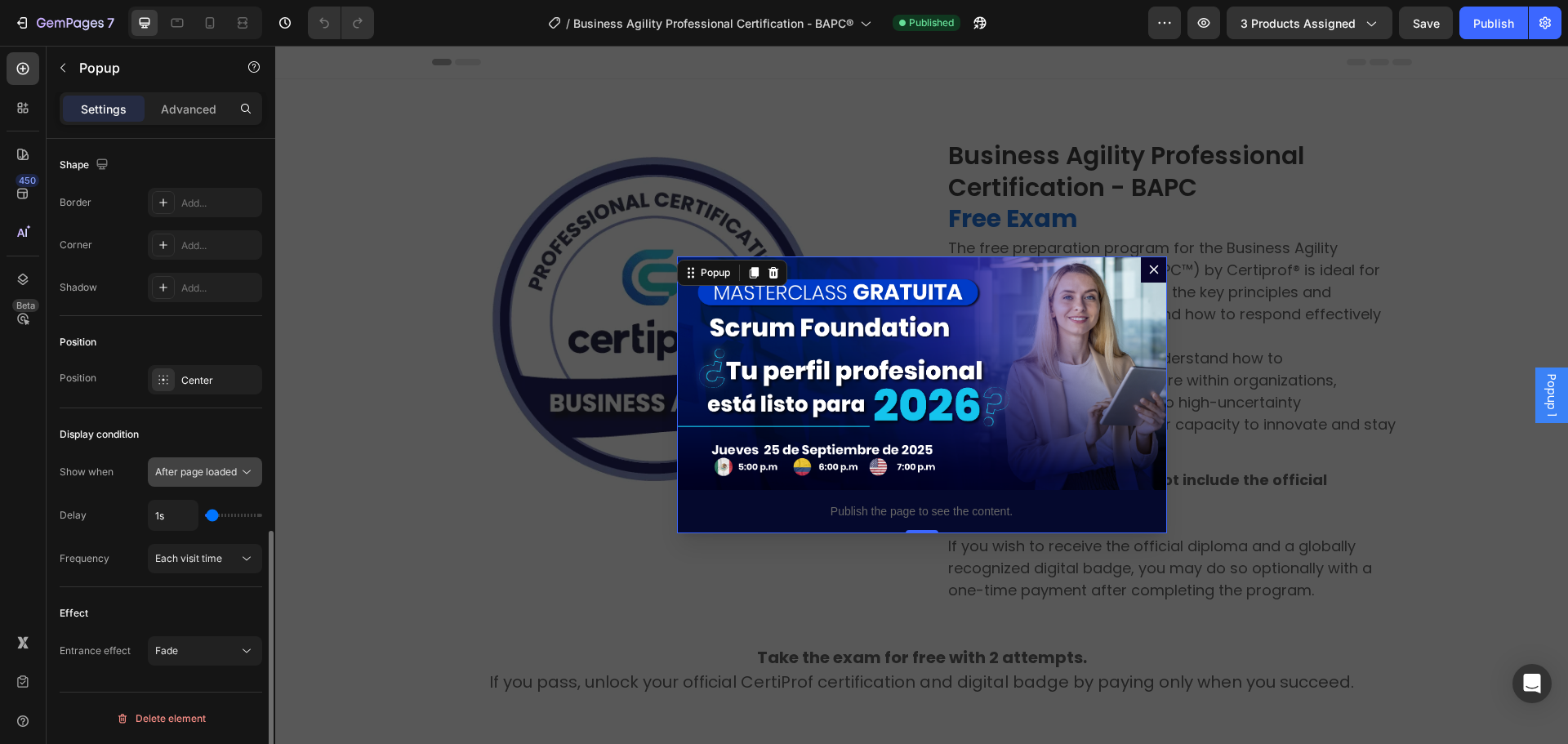
click at [183, 465] on span "After page loaded" at bounding box center [196, 472] width 82 height 15
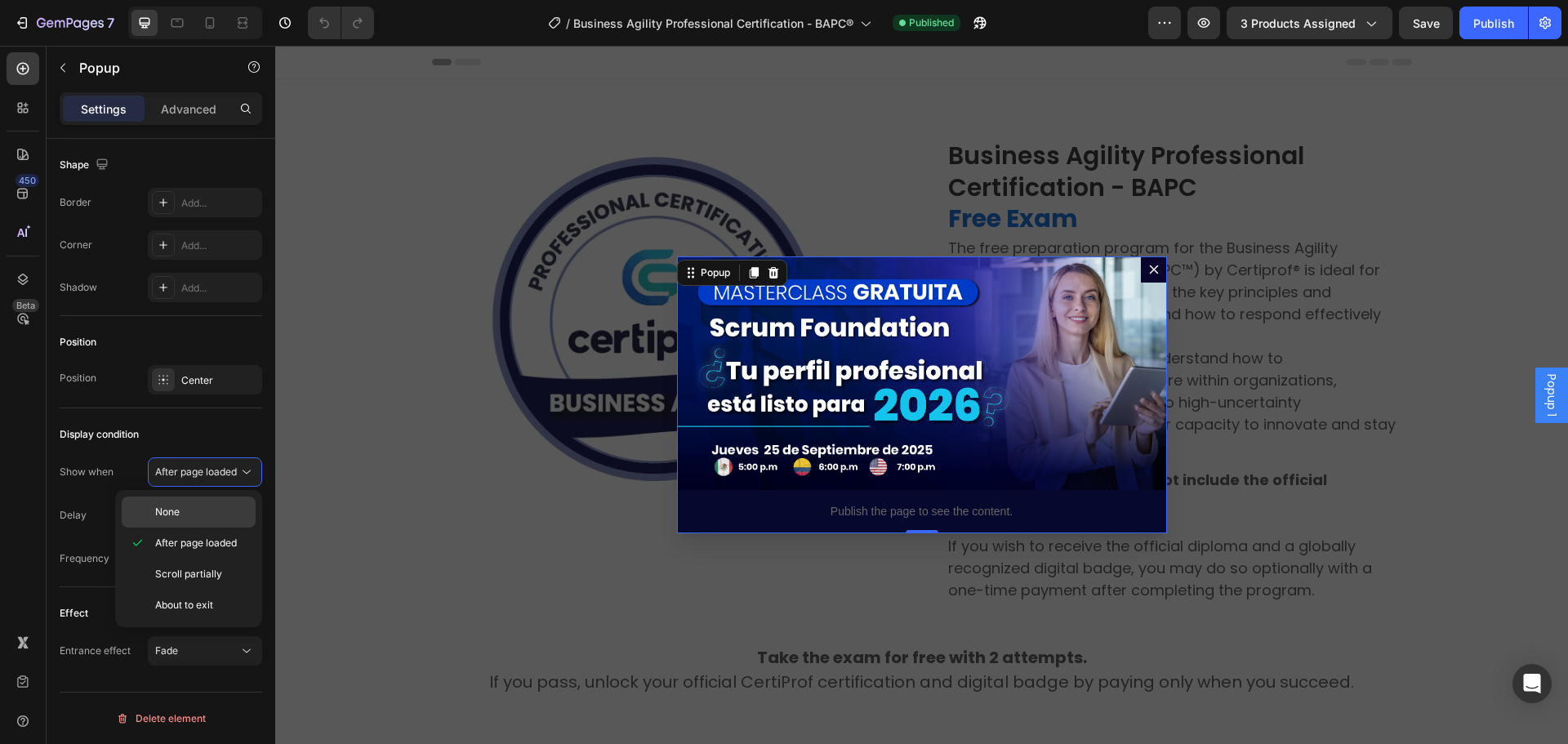
click at [172, 517] on span "None" at bounding box center [167, 512] width 24 height 15
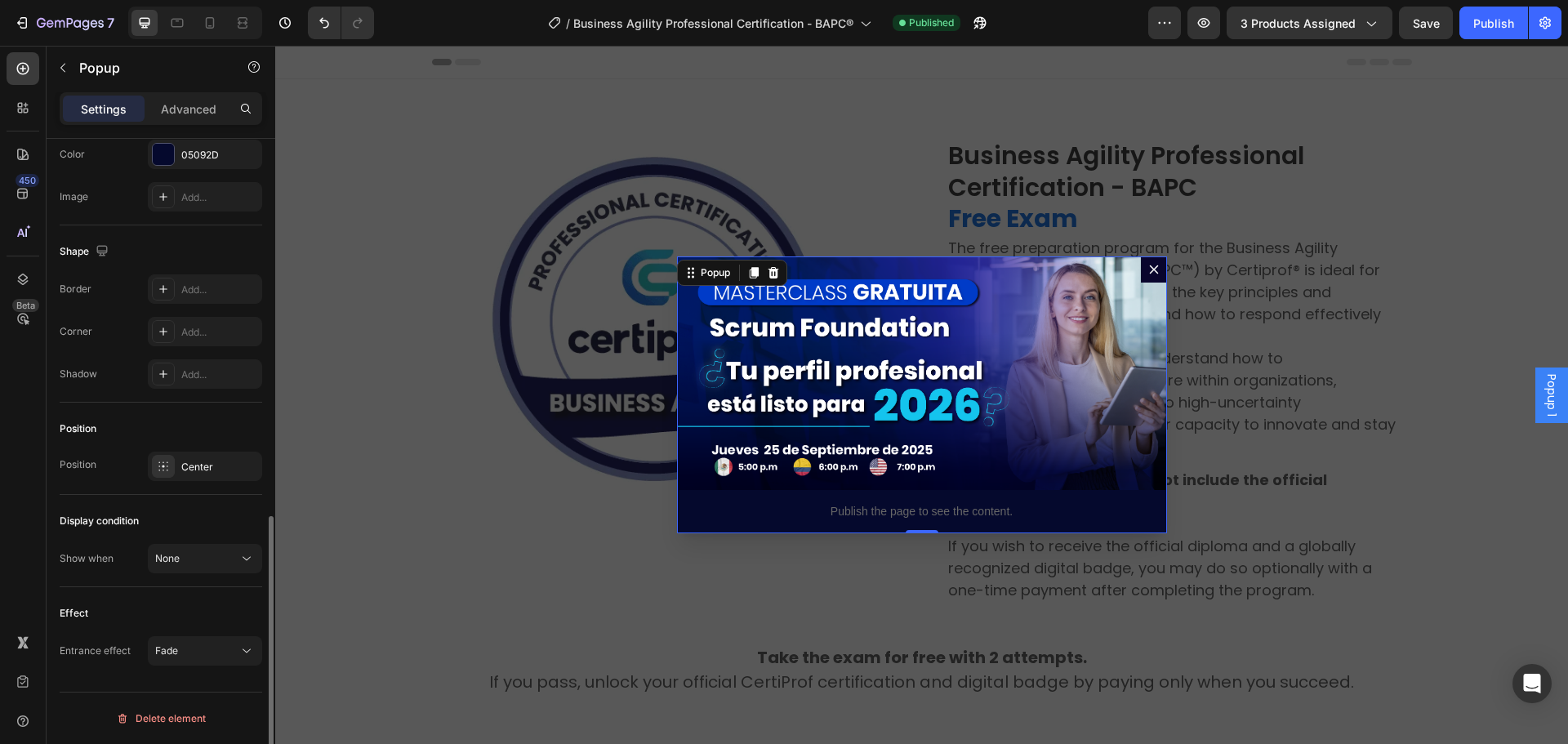
scroll to position [893, 0]
click at [1474, 25] on div "Publish" at bounding box center [1494, 23] width 41 height 18
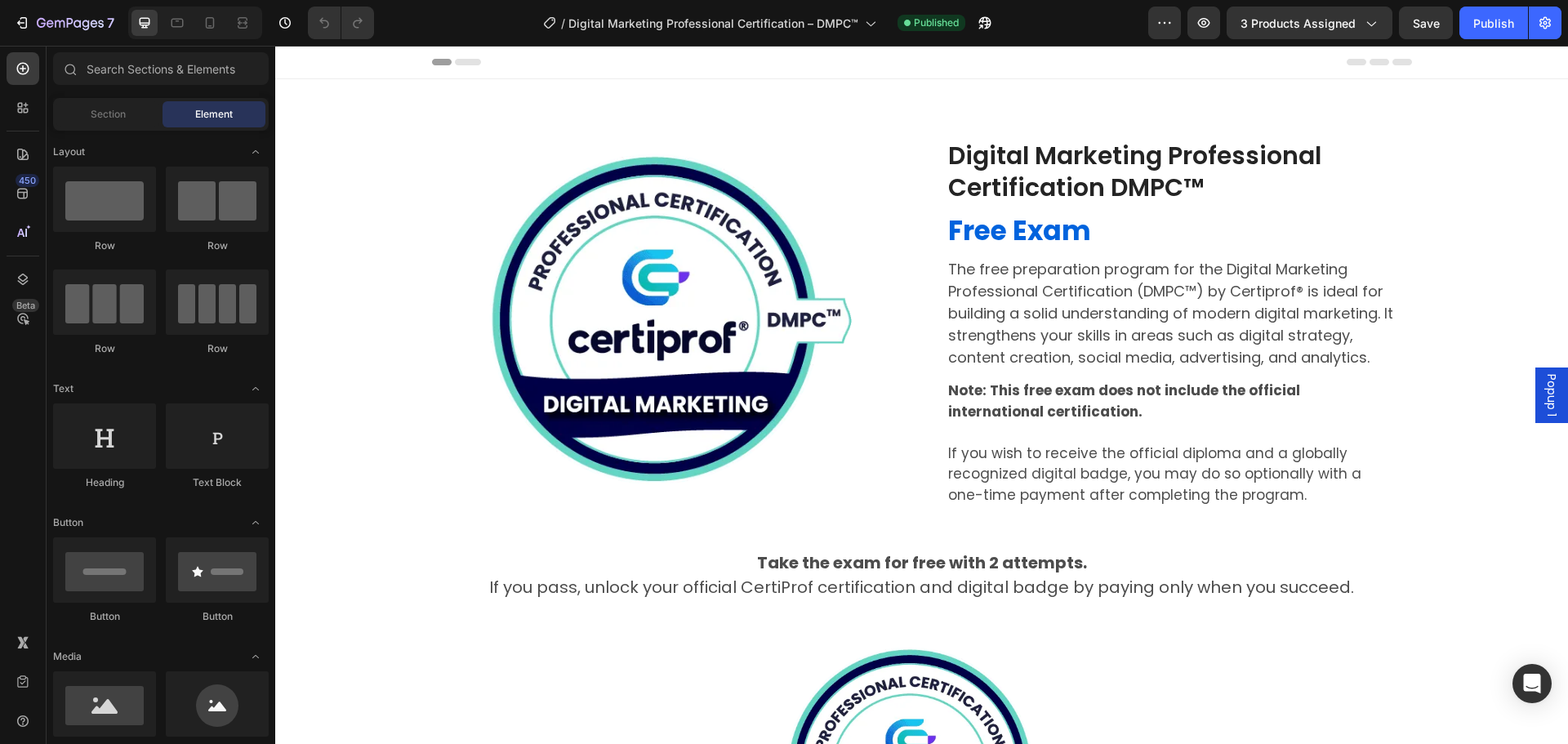
click at [1544, 382] on span "Popup 1" at bounding box center [1551, 394] width 17 height 42
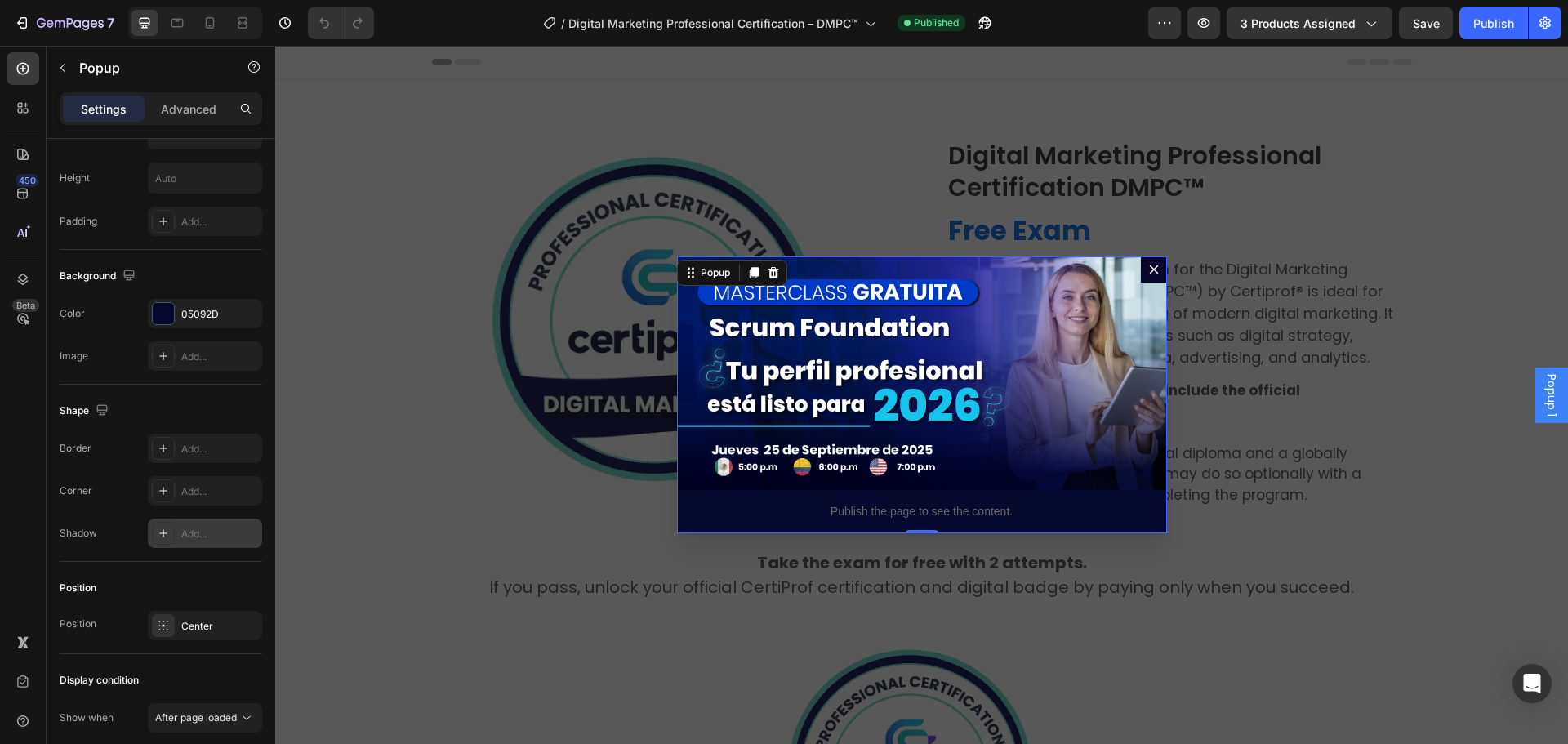
scroll to position [980, 0]
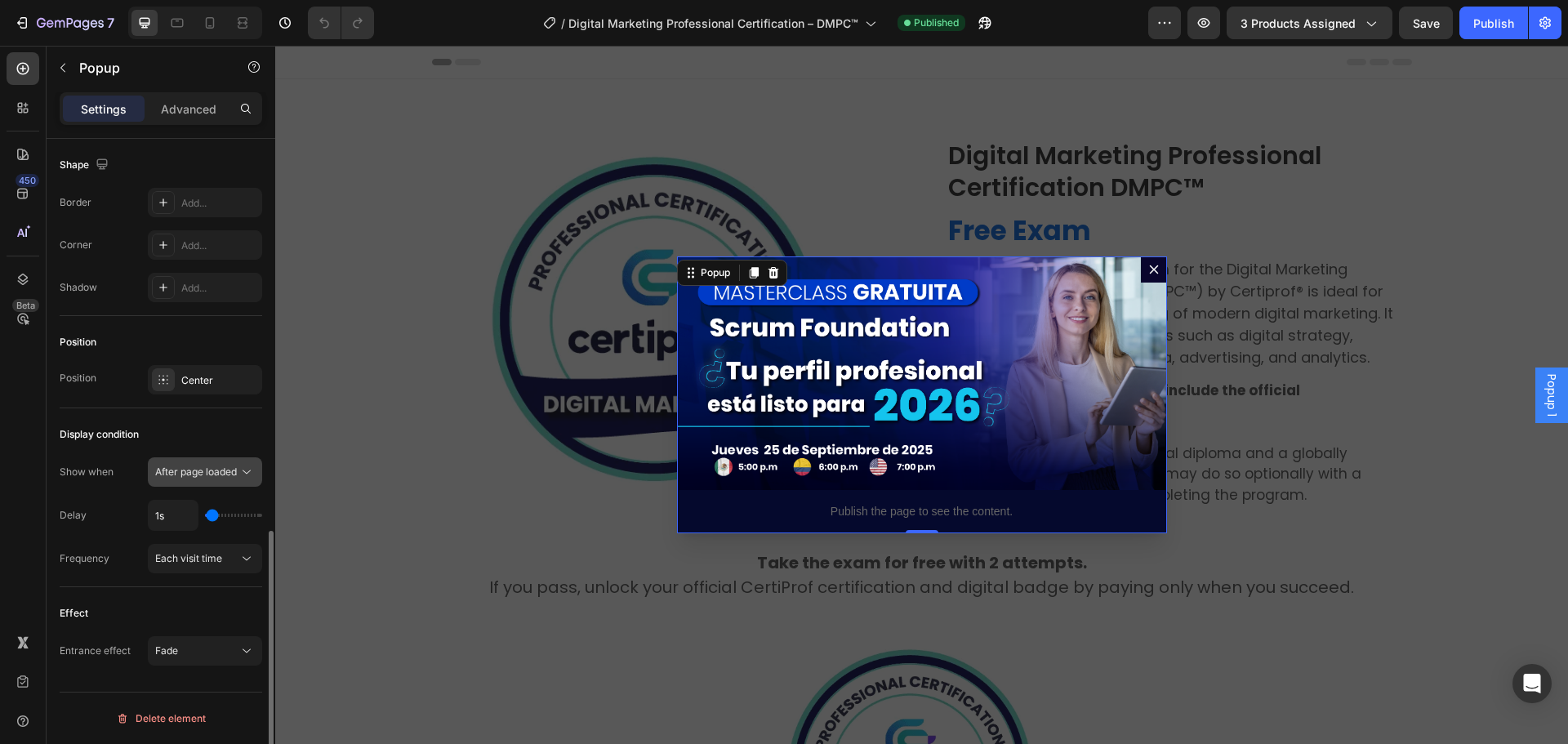
click at [223, 471] on span "After page loaded" at bounding box center [196, 472] width 82 height 13
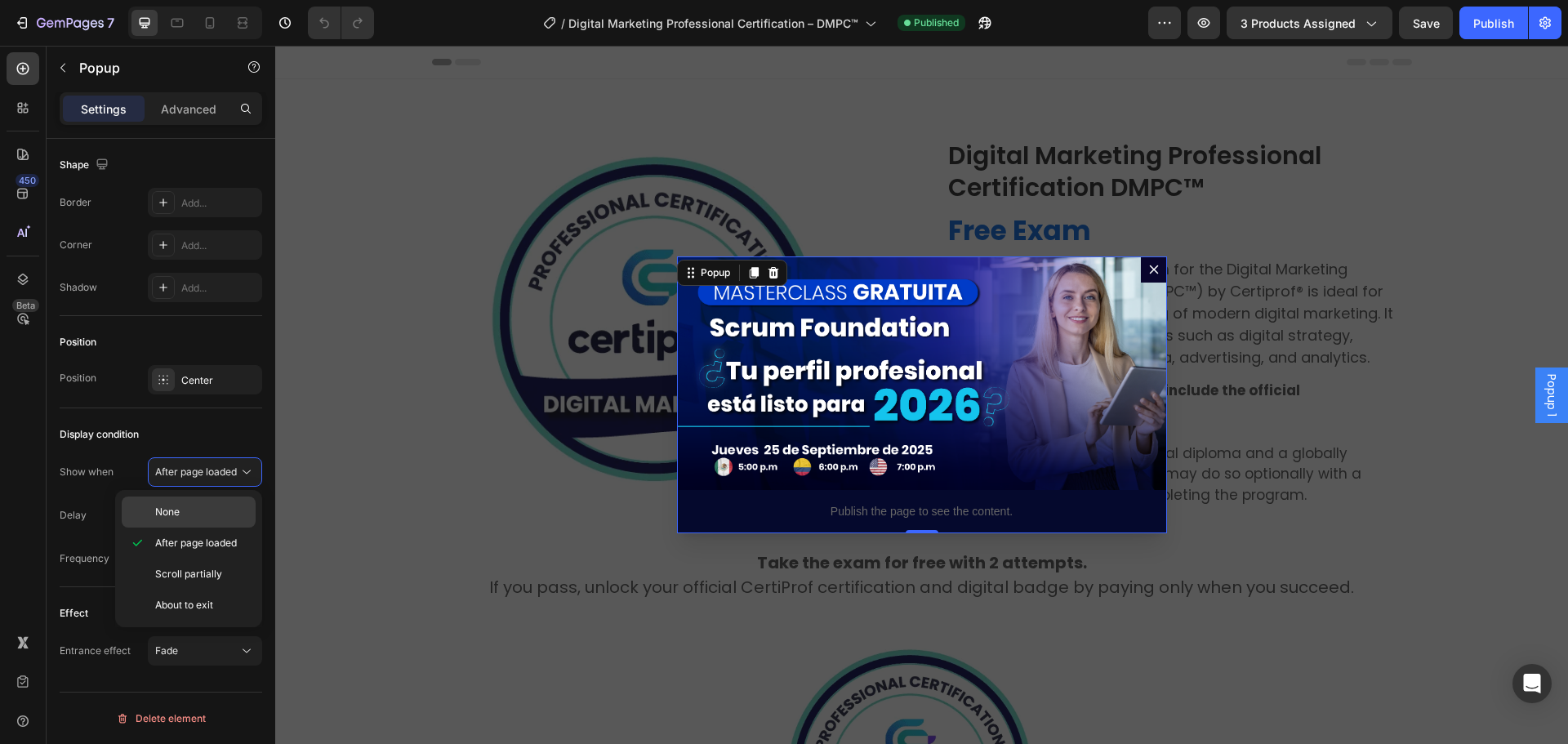
click at [164, 514] on span "None" at bounding box center [167, 512] width 24 height 15
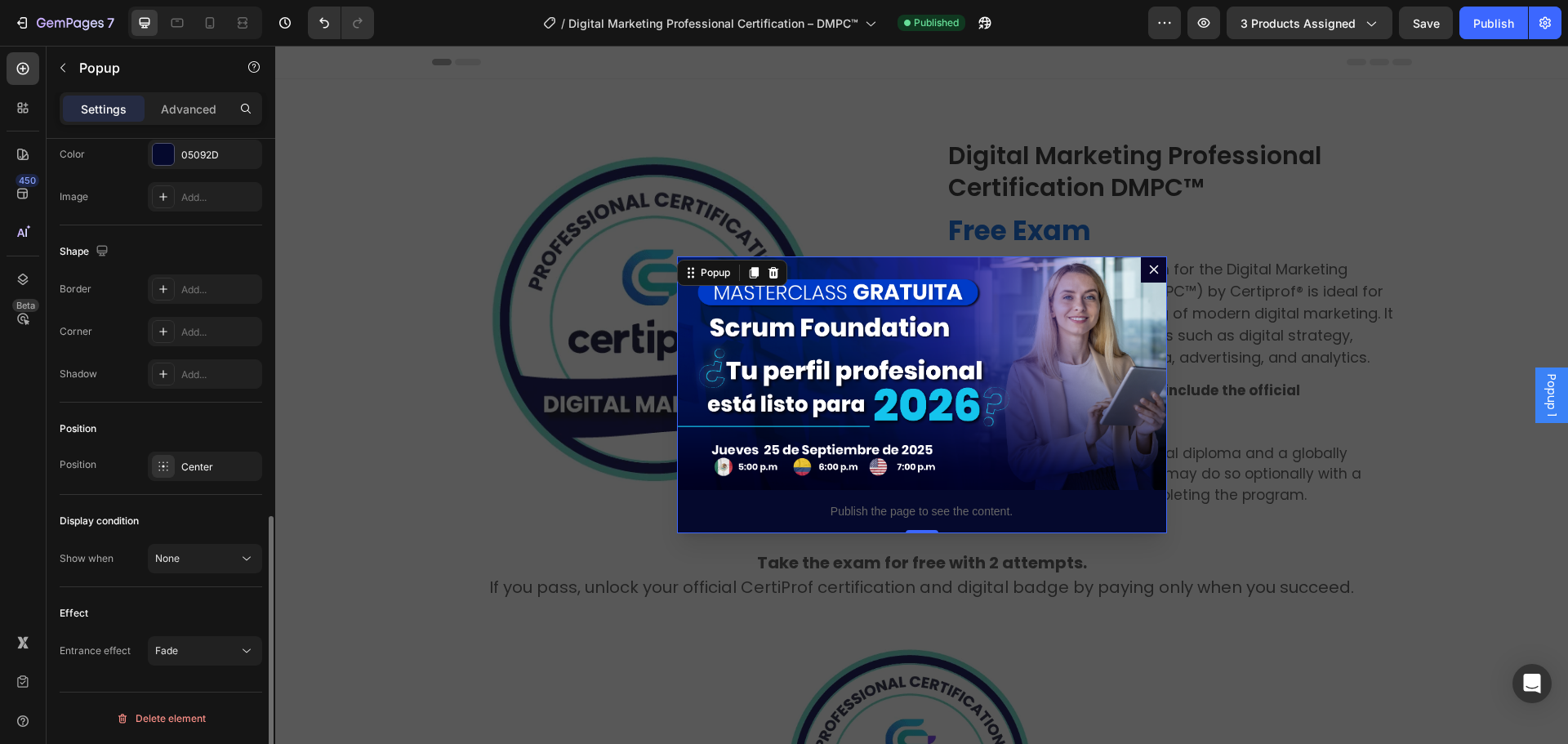
click at [173, 509] on div "Display condition" at bounding box center [160, 520] width 202 height 26
click at [1499, 30] on div "Publish" at bounding box center [1494, 23] width 41 height 18
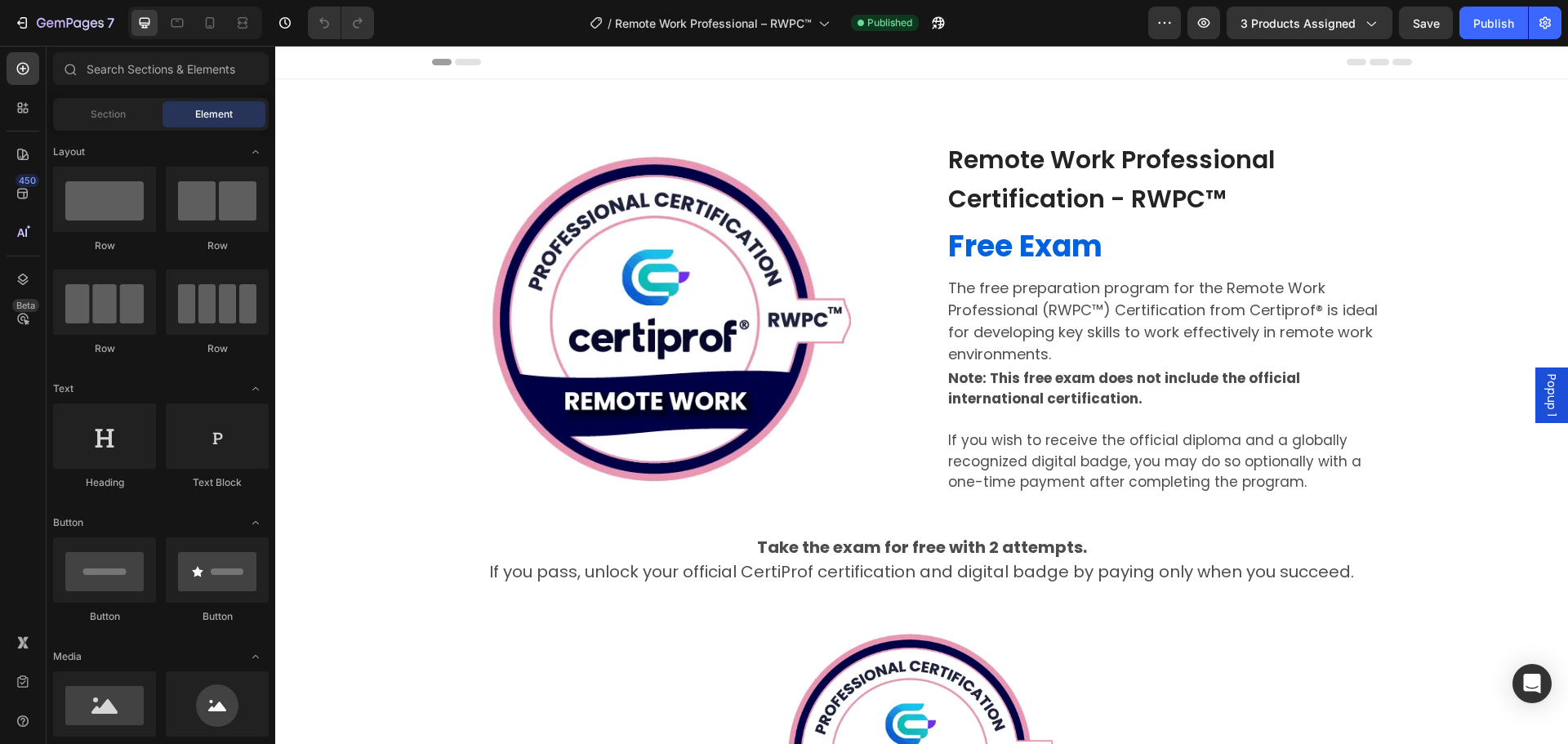
click at [1544, 400] on span "Popup 1" at bounding box center [1551, 394] width 17 height 42
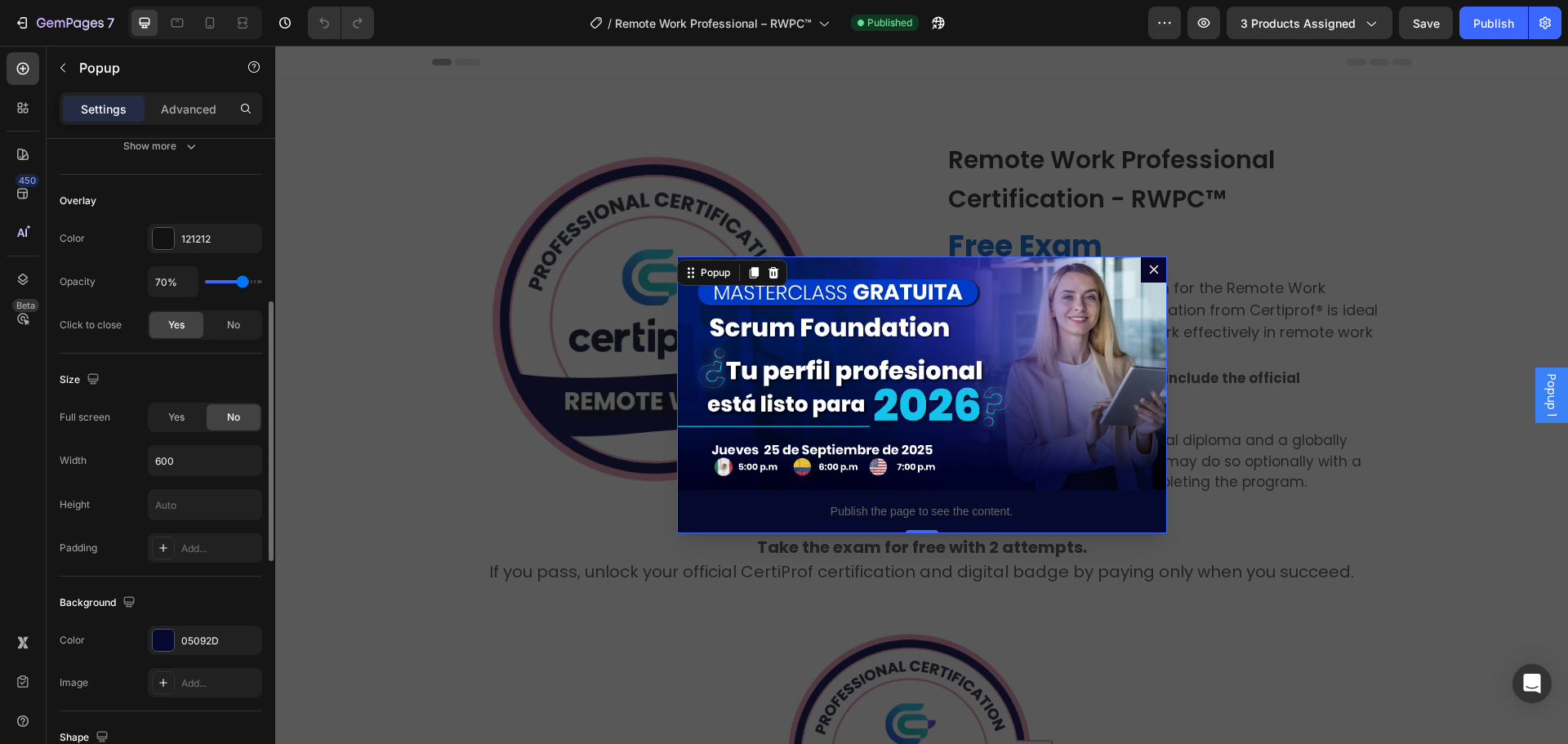
scroll to position [980, 0]
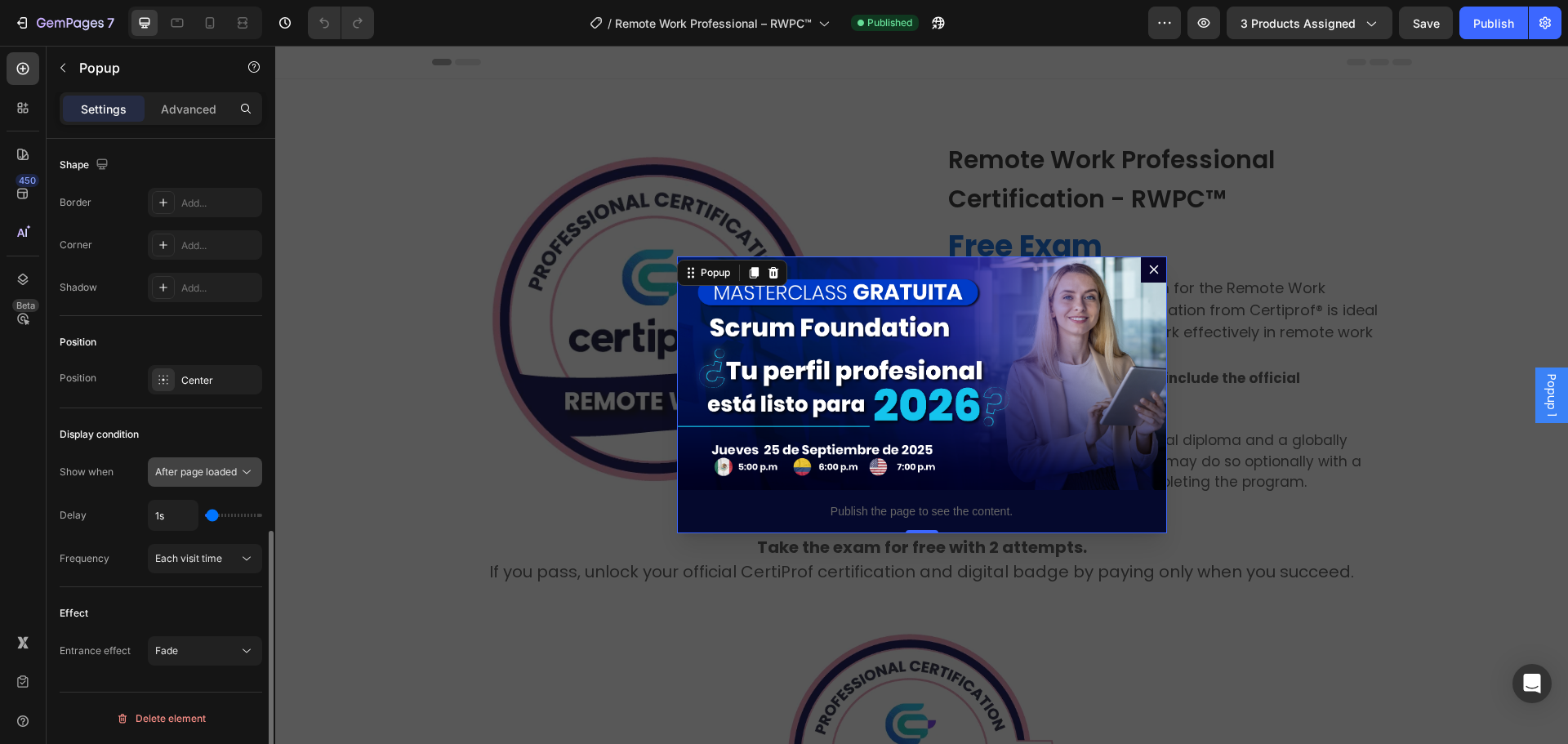
click at [178, 472] on span "After page loaded" at bounding box center [196, 472] width 82 height 13
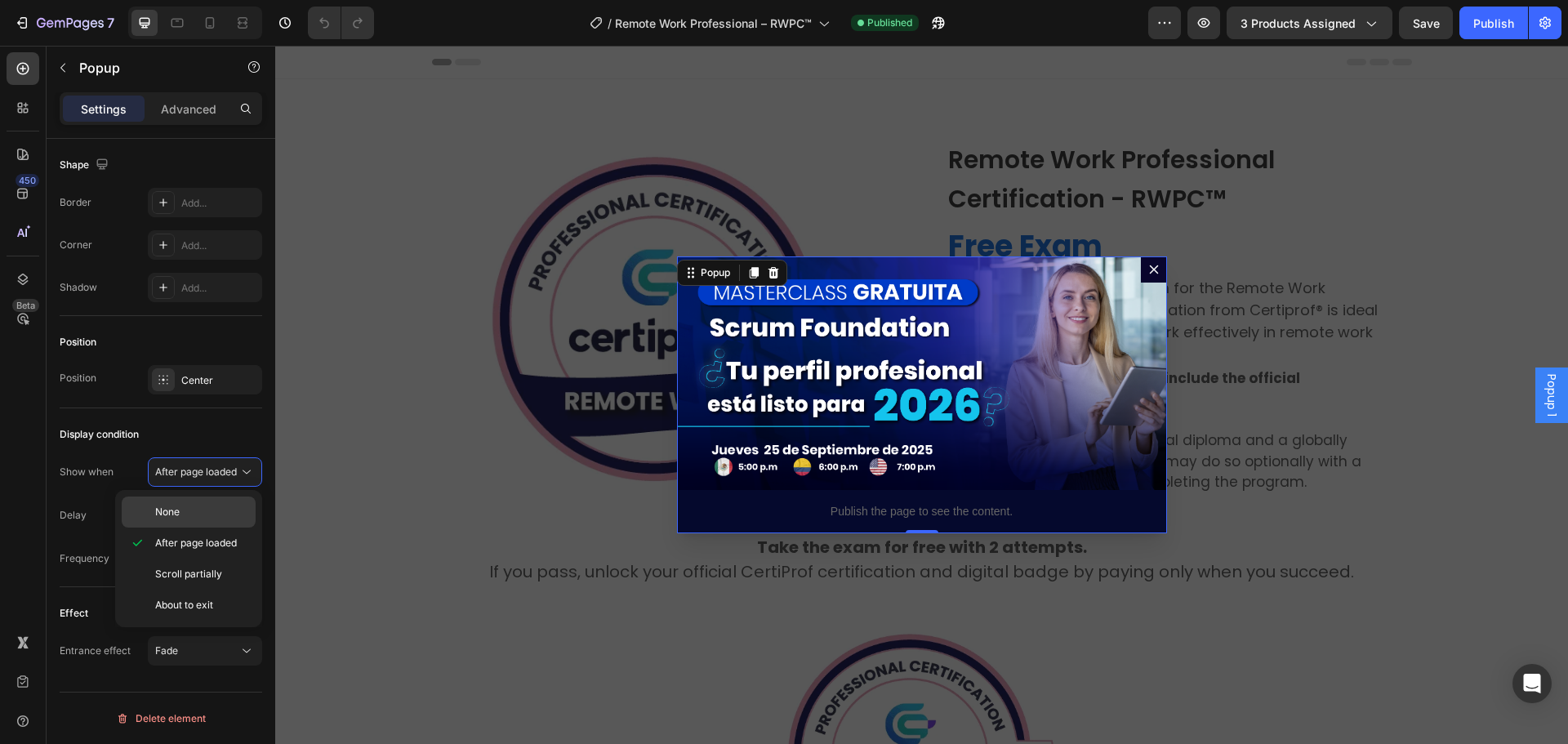
click at [172, 505] on span "None" at bounding box center [167, 512] width 24 height 15
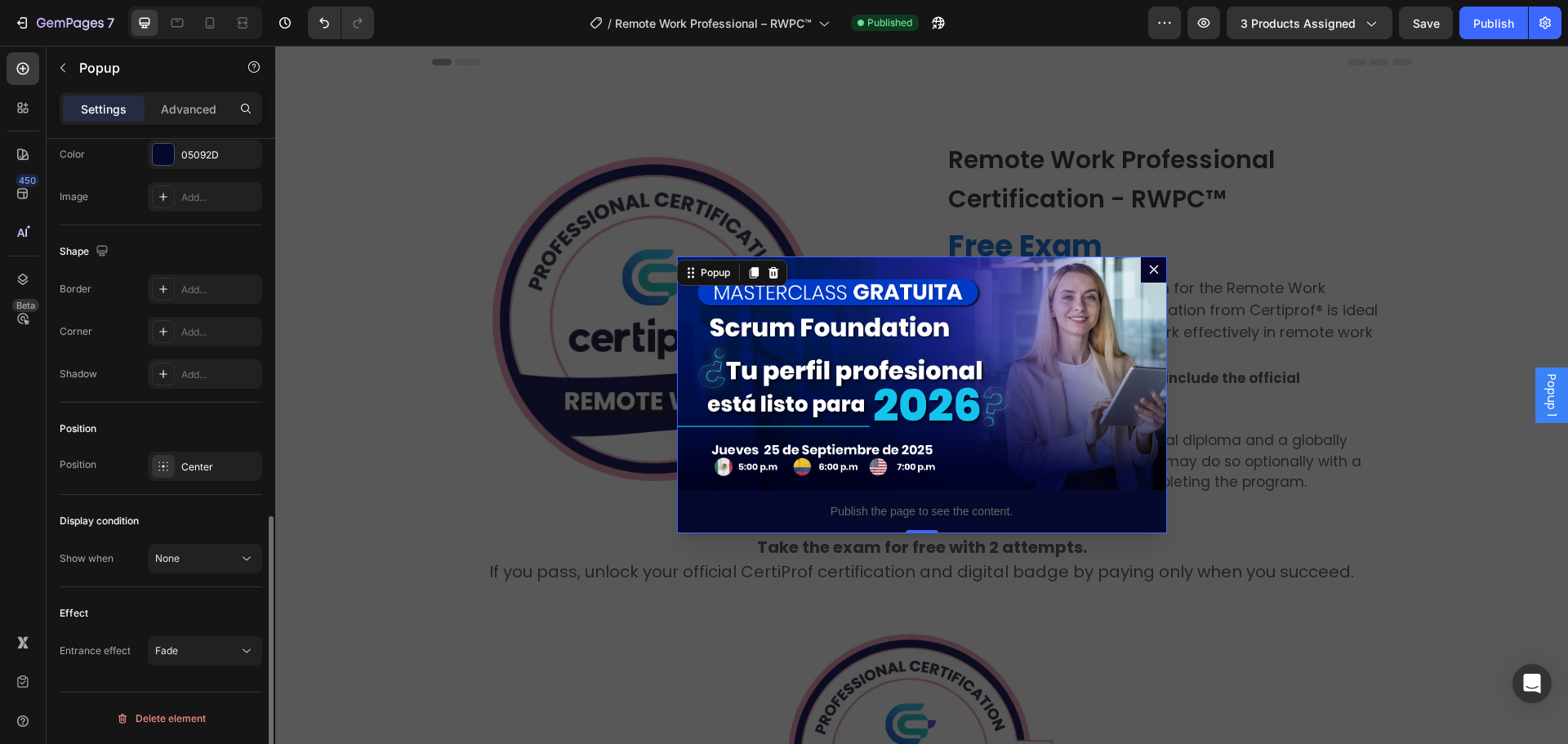
click at [182, 494] on div "Position Position Center" at bounding box center [160, 448] width 202 height 92
click at [1413, 22] on span "Save" at bounding box center [1426, 23] width 27 height 14
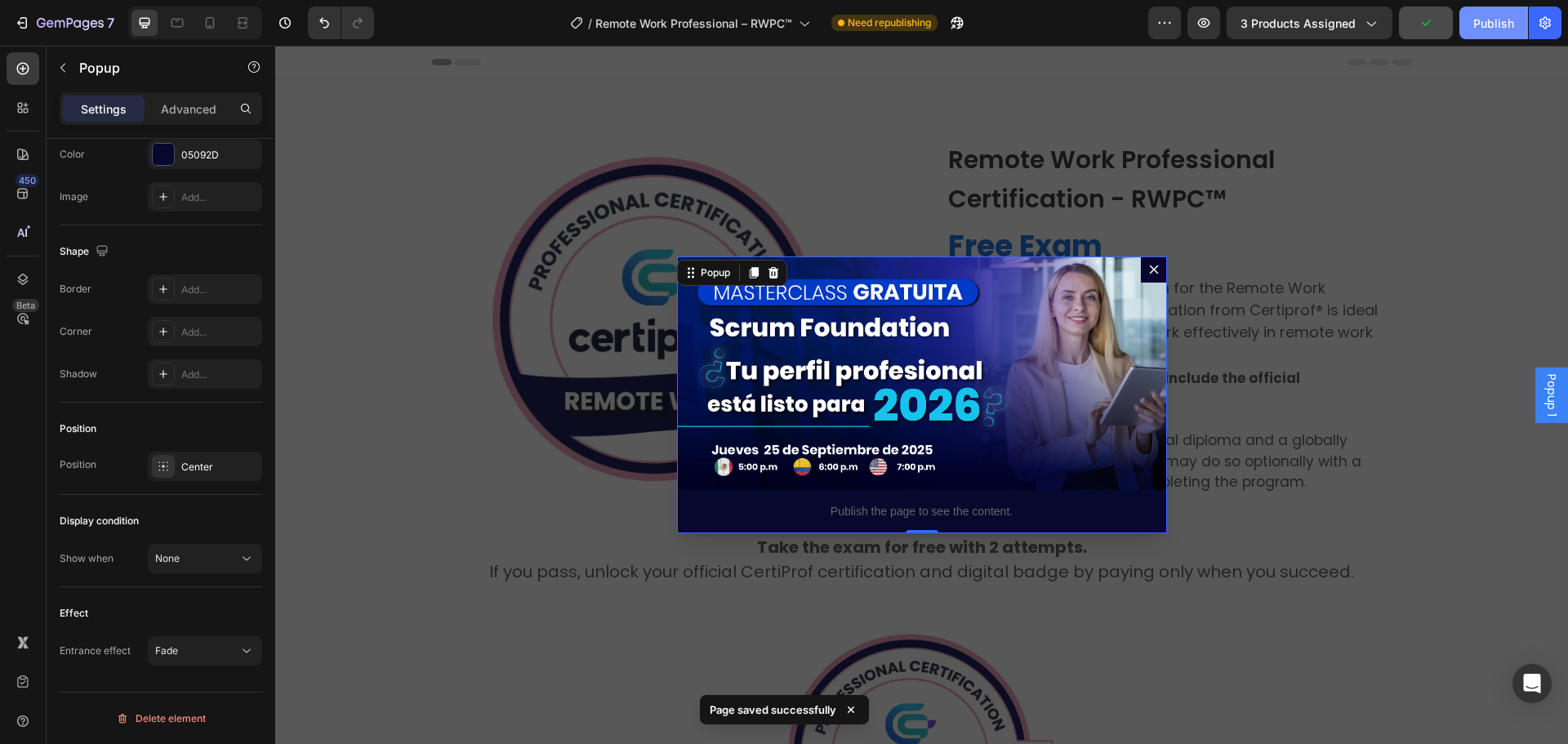
click at [1472, 26] on button "Publish" at bounding box center [1494, 22] width 68 height 32
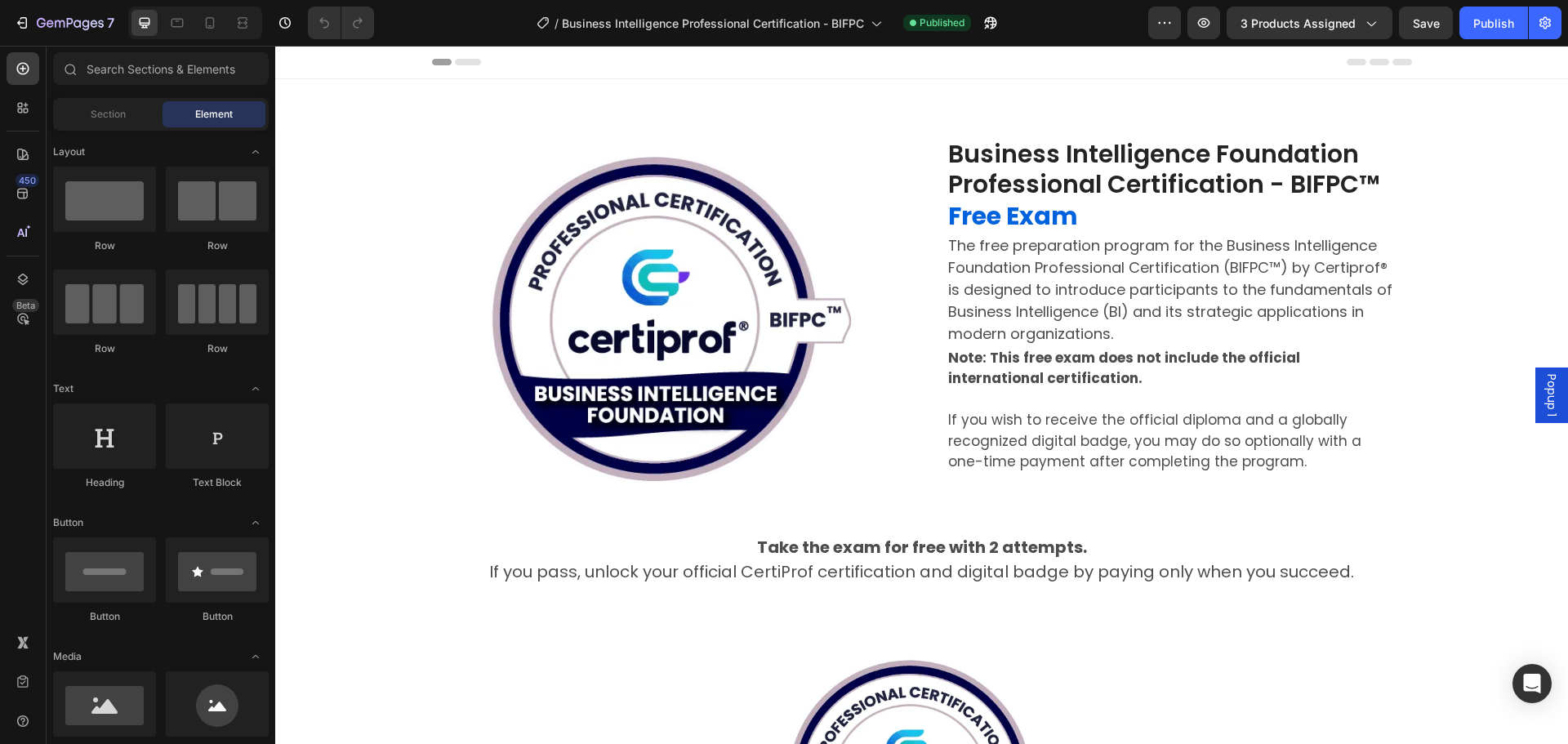
click at [1544, 388] on span "Popup 1" at bounding box center [1551, 394] width 17 height 42
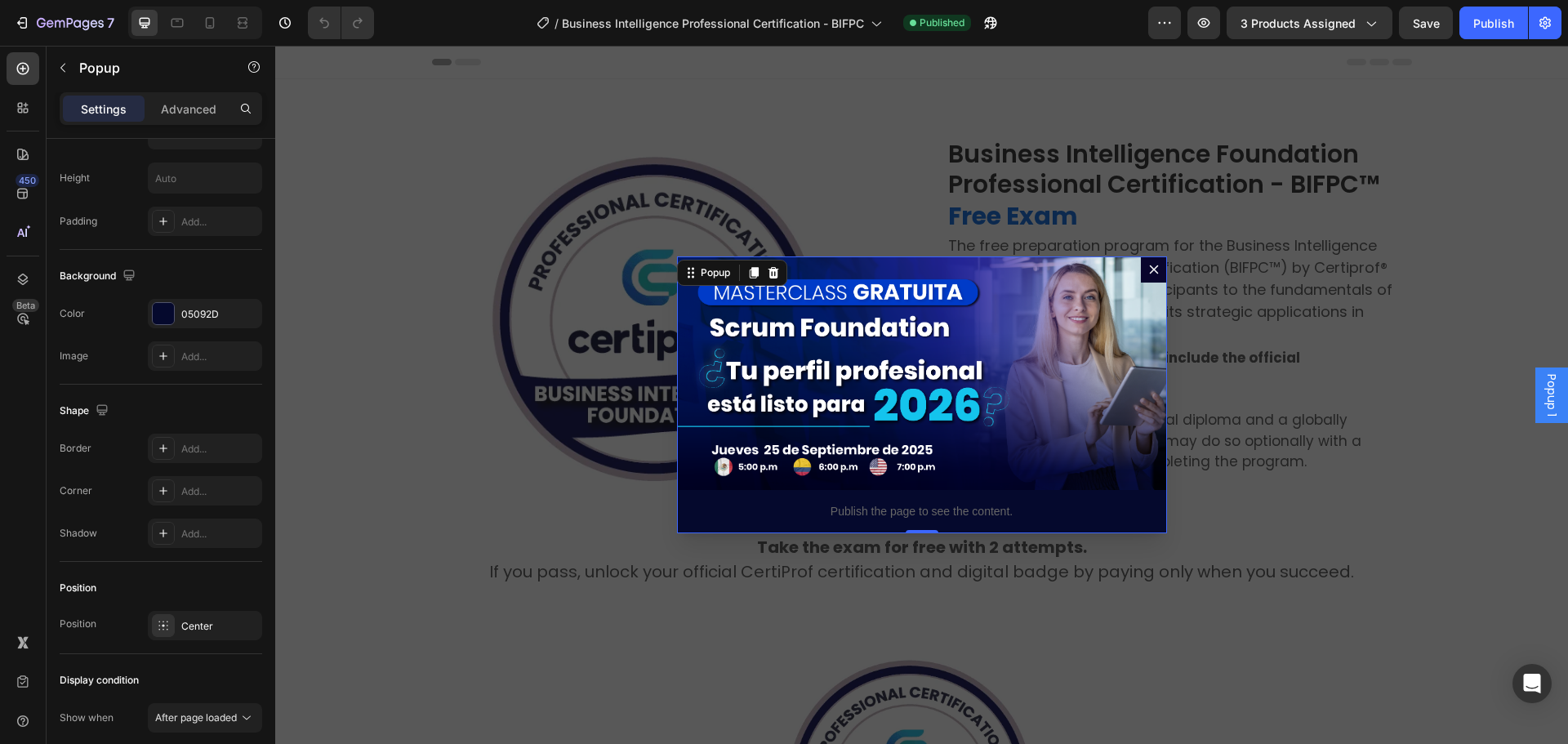
scroll to position [980, 0]
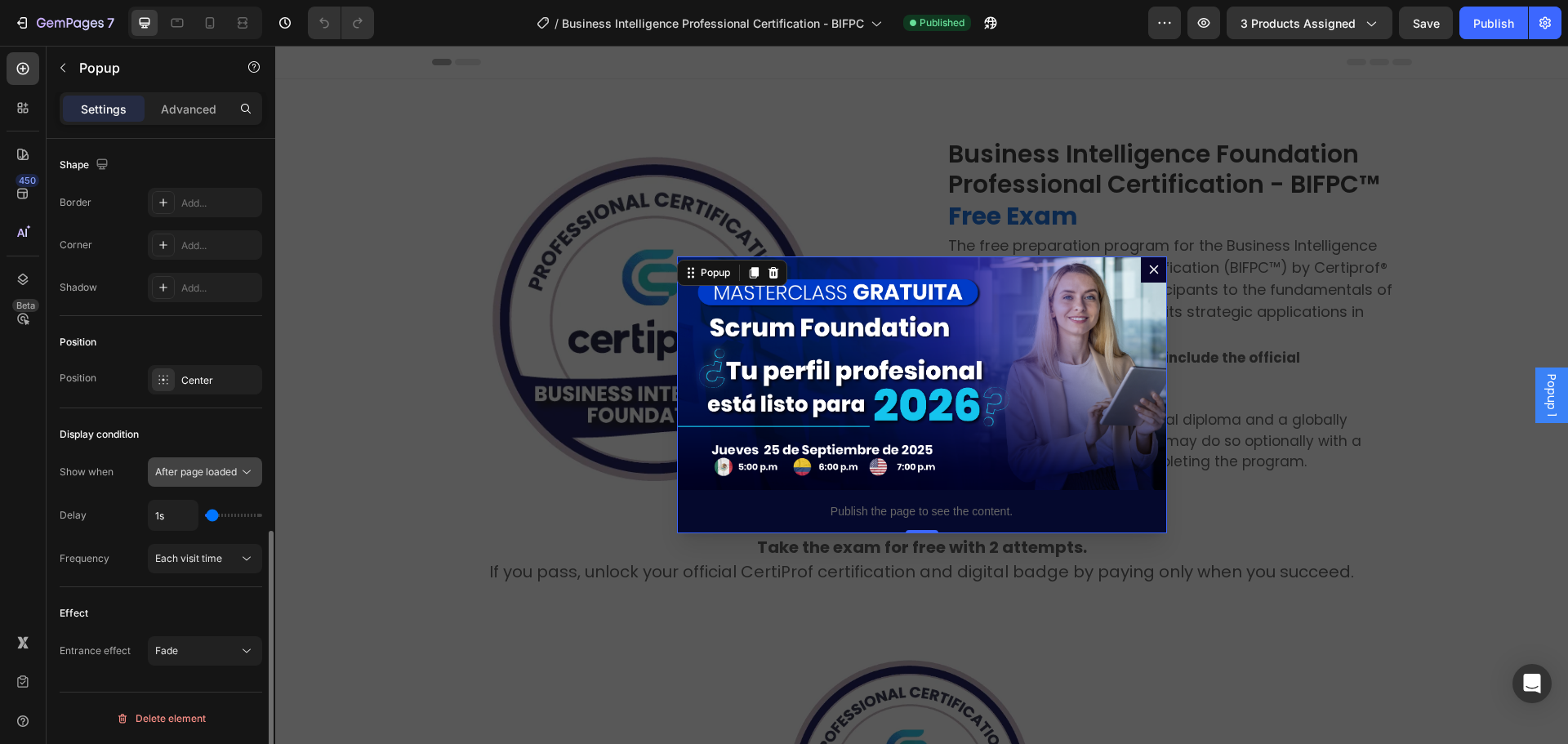
click at [190, 467] on span "After page loaded" at bounding box center [196, 472] width 82 height 13
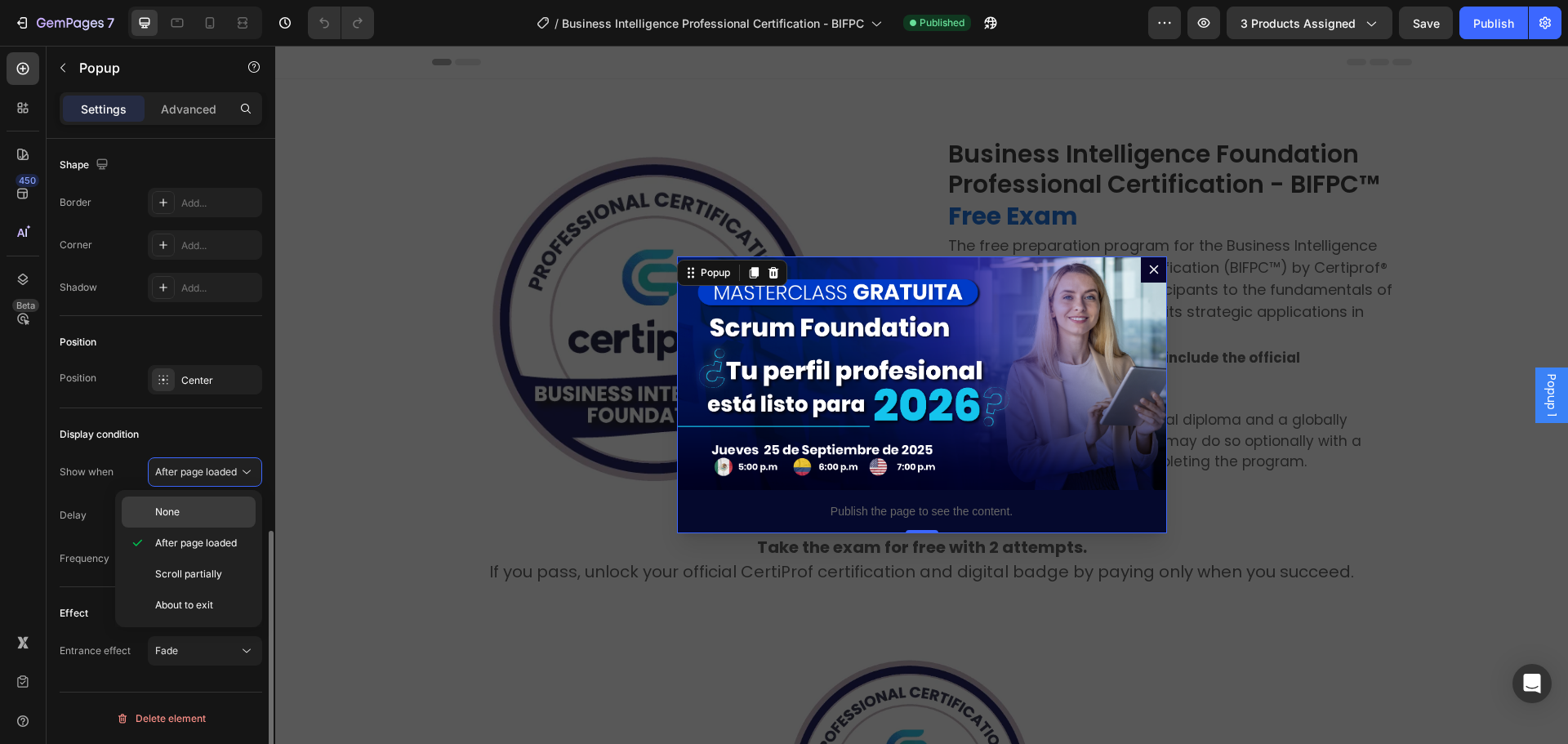
click at [175, 519] on div "None" at bounding box center [189, 512] width 134 height 31
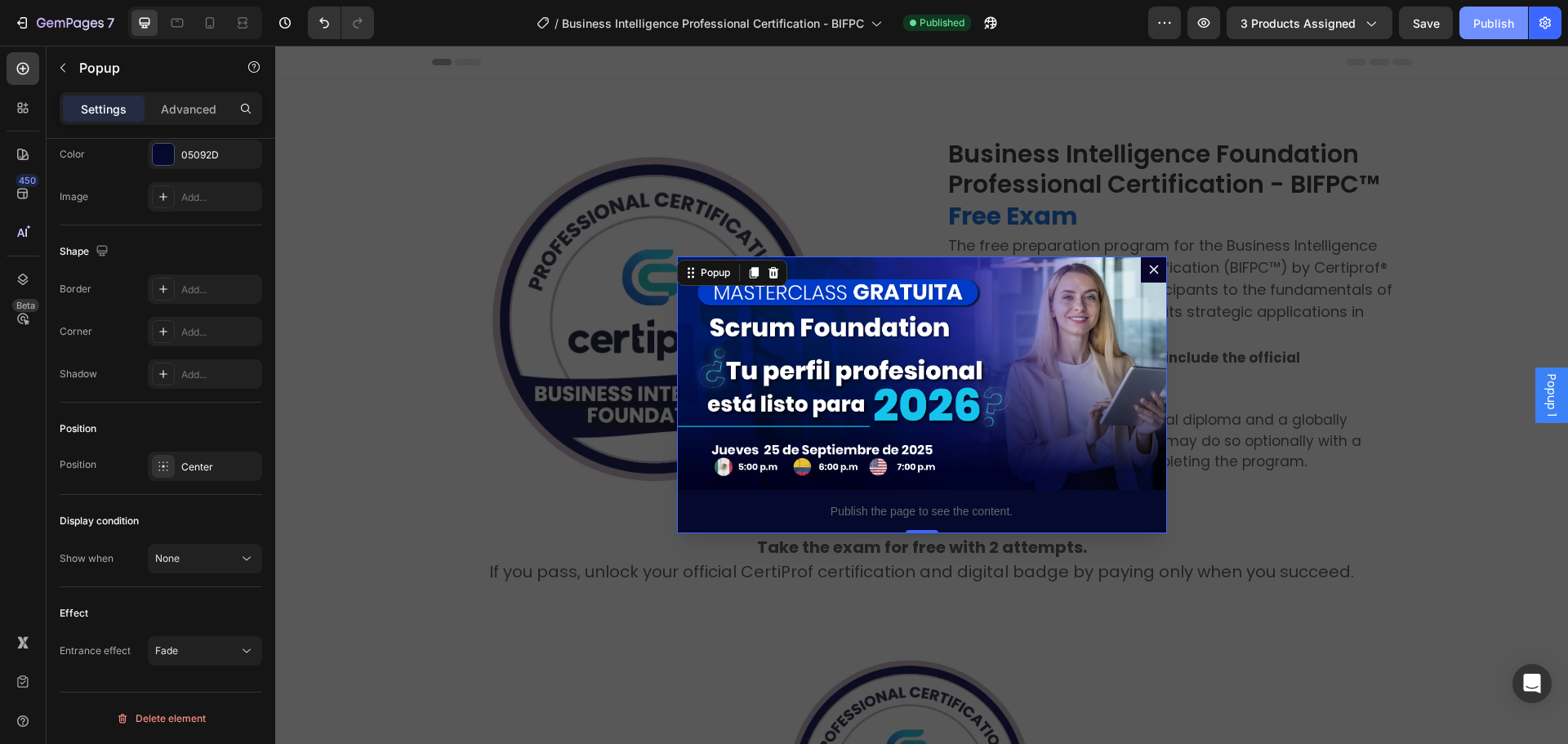
drag, startPoint x: 1430, startPoint y: 21, endPoint x: 1472, endPoint y: 20, distance: 42.0
click at [1430, 20] on span "Save" at bounding box center [1426, 23] width 27 height 14
drag, startPoint x: 1485, startPoint y: 19, endPoint x: 1479, endPoint y: 31, distance: 13.4
click at [1486, 19] on div "Publish" at bounding box center [1494, 23] width 41 height 18
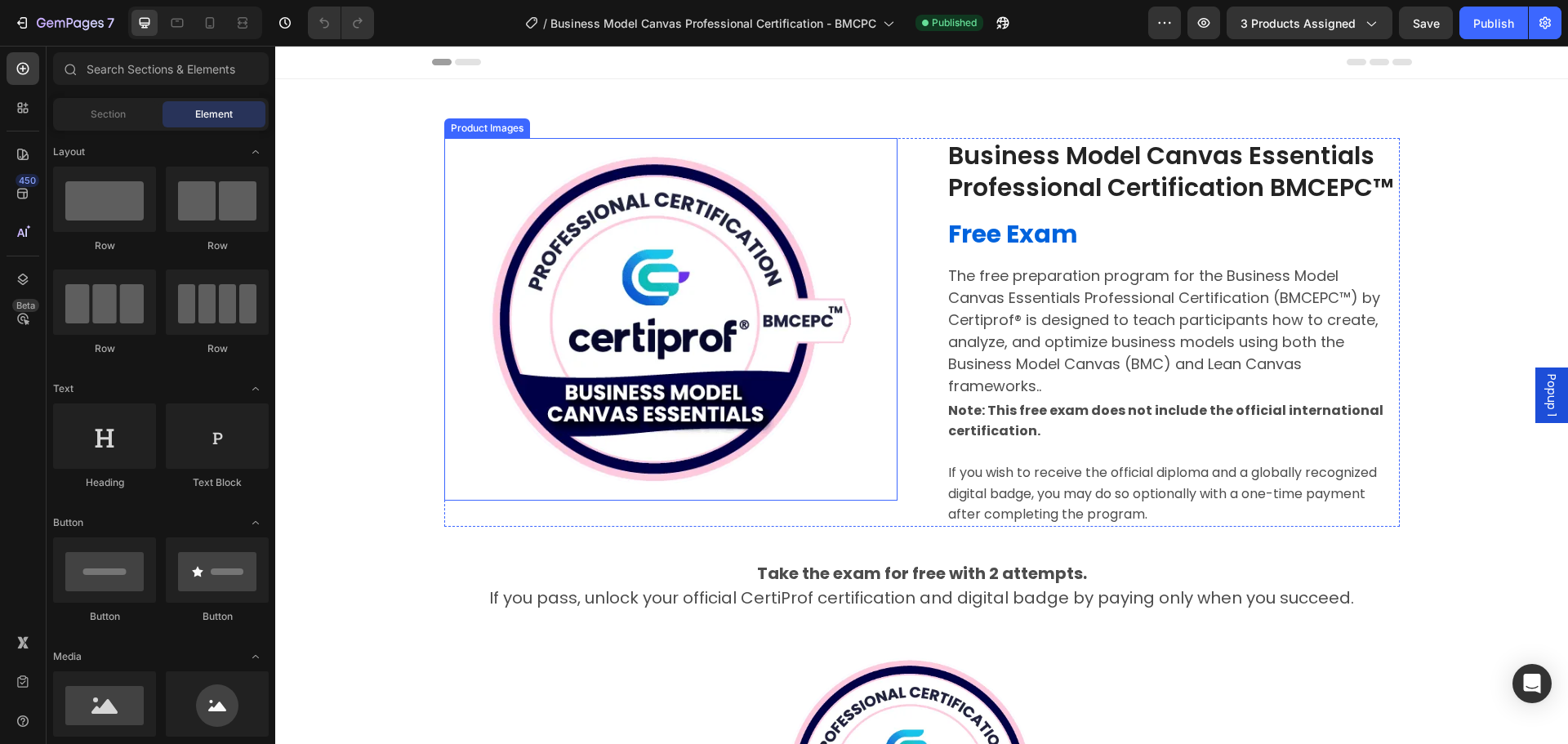
click at [468, 263] on div at bounding box center [671, 318] width 453 height 362
